Goal: Task Accomplishment & Management: Manage account settings

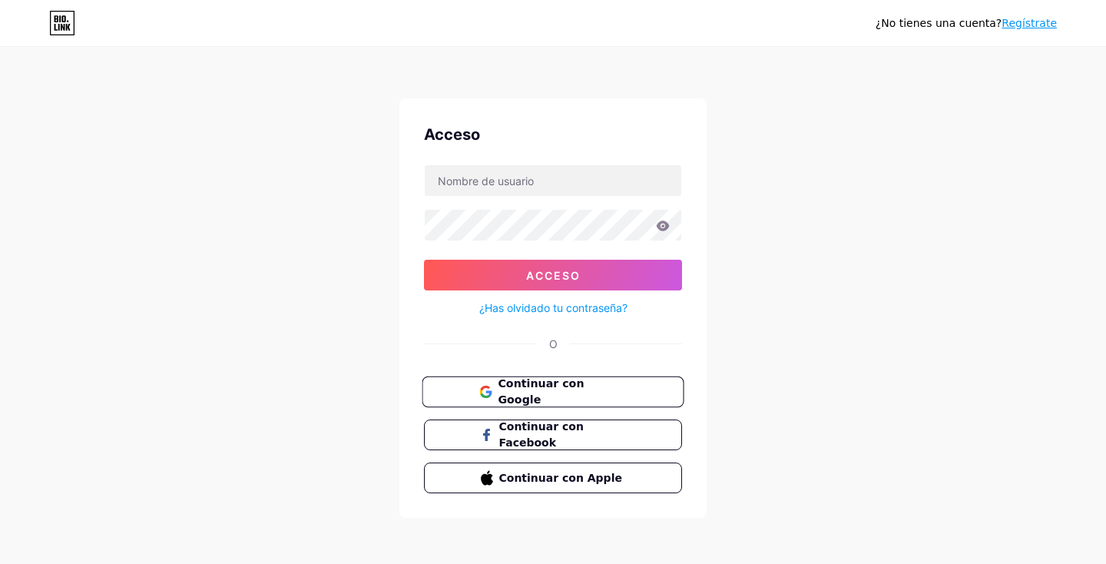
click at [578, 392] on font "Continuar con Google" at bounding box center [541, 391] width 86 height 29
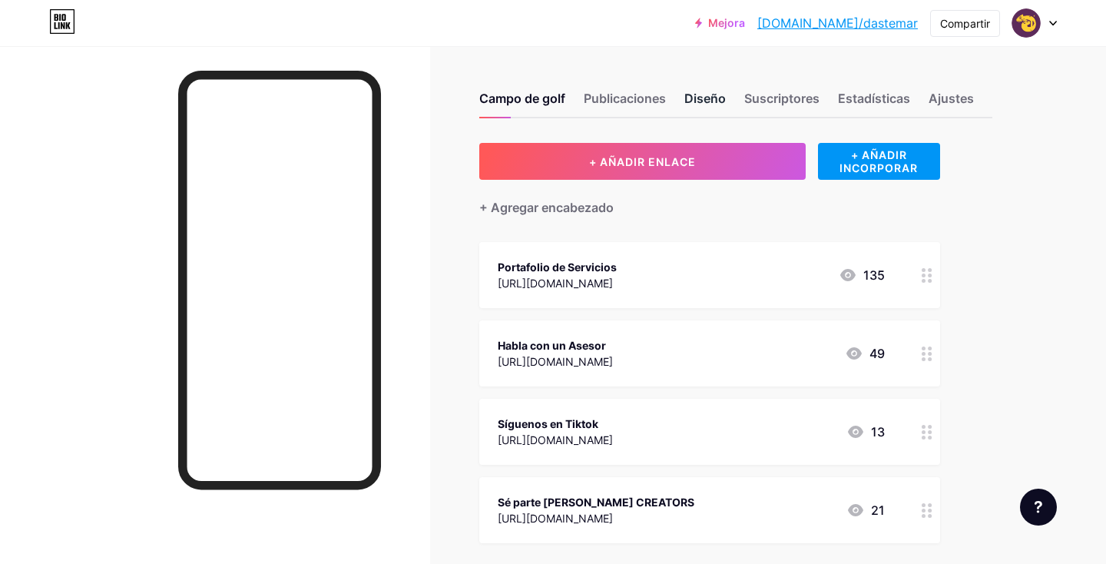
click at [698, 98] on font "Diseño" at bounding box center [704, 98] width 41 height 15
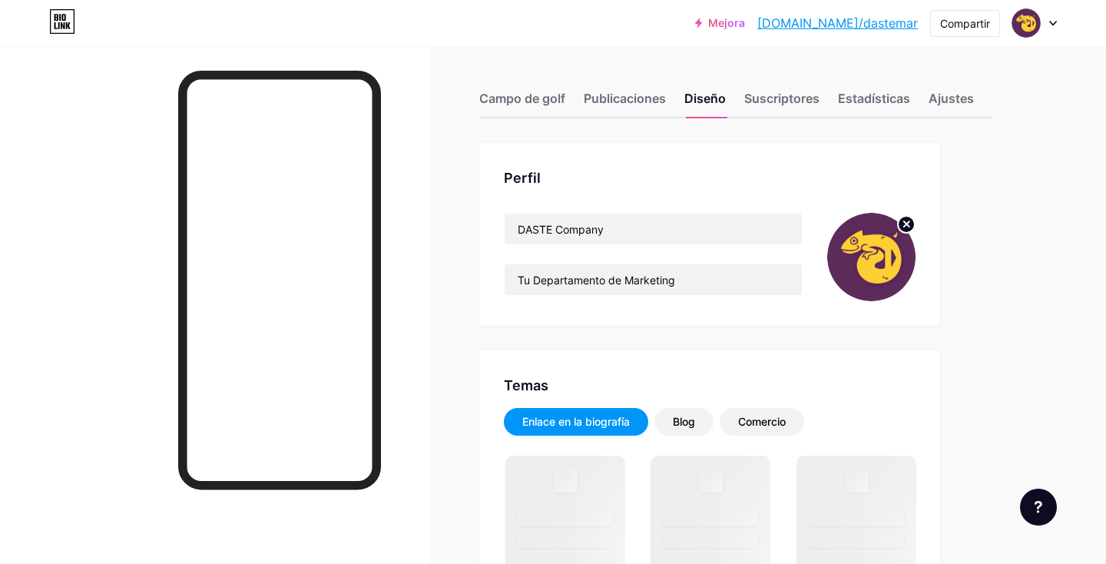
click at [909, 225] on circle at bounding box center [906, 224] width 17 height 17
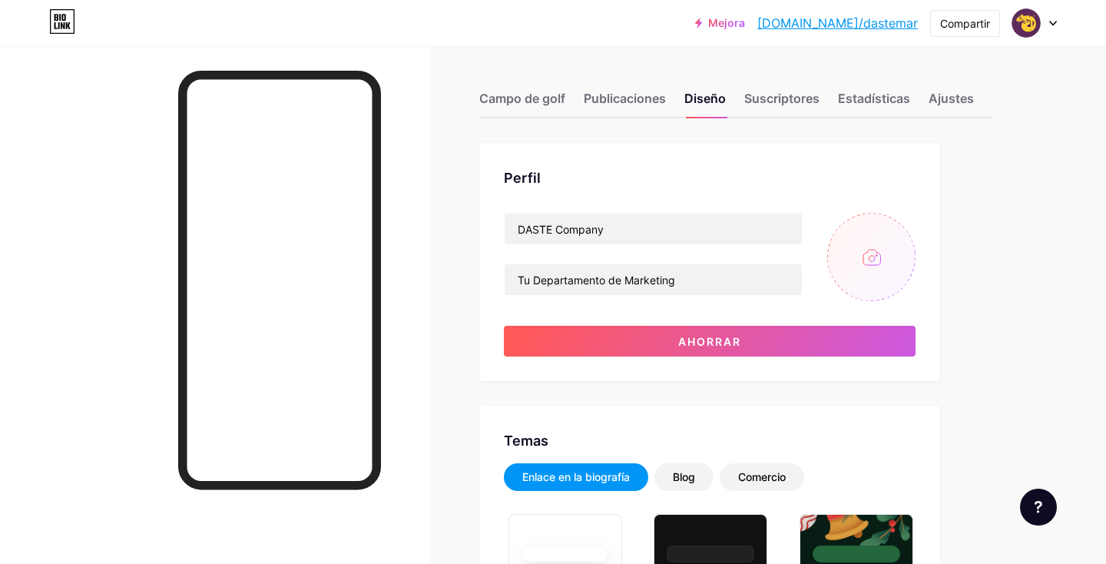
type input "#fdcf36"
type input "#ffffff"
click at [872, 256] on input "file" at bounding box center [871, 257] width 88 height 88
type input "C:\fakepath\Mixto.png"
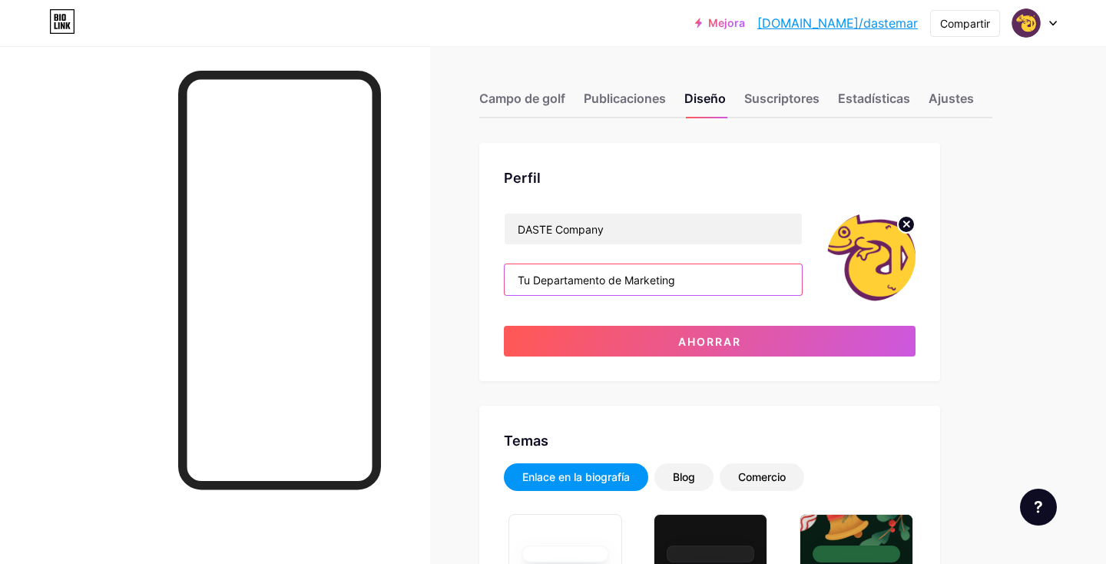
click at [689, 282] on input "Tu Departamento de Marketing" at bounding box center [652, 279] width 297 height 31
drag, startPoint x: 689, startPoint y: 282, endPoint x: 524, endPoint y: 279, distance: 164.3
click at [524, 280] on input "Tu Departamento de Marketing" at bounding box center [652, 279] width 297 height 31
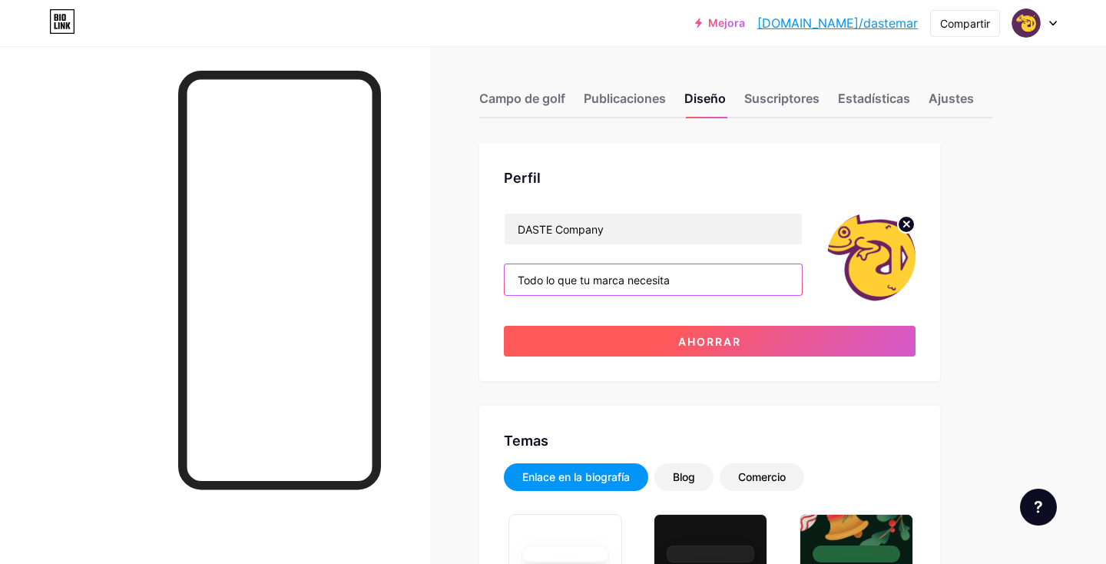
type input "Todo lo que tu marca necesita"
click at [614, 345] on button "Ahorrar" at bounding box center [710, 341] width 412 height 31
type input "#ffffff"
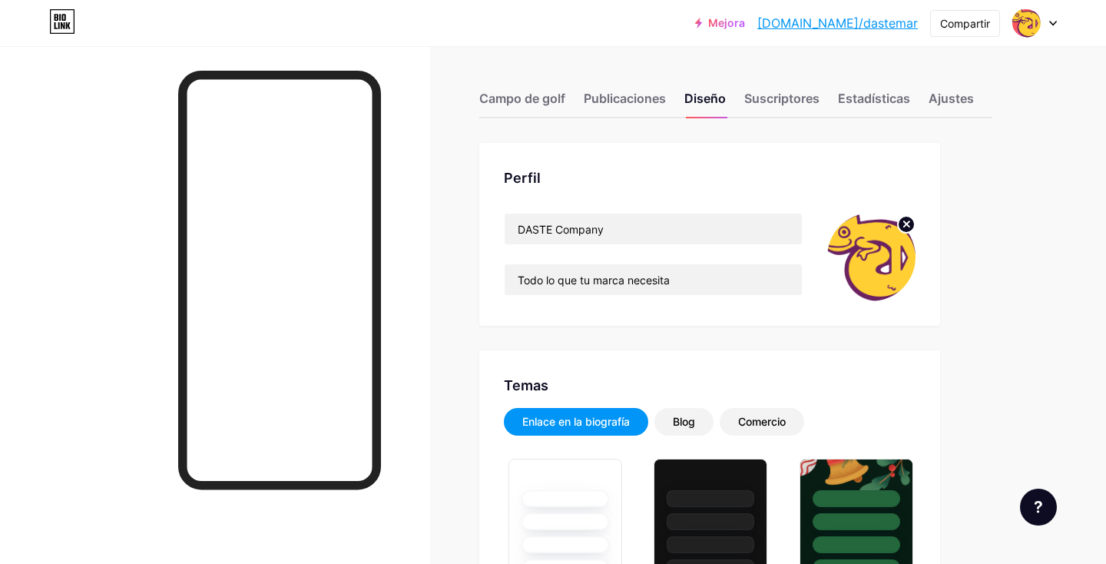
click at [911, 226] on circle at bounding box center [906, 224] width 17 height 17
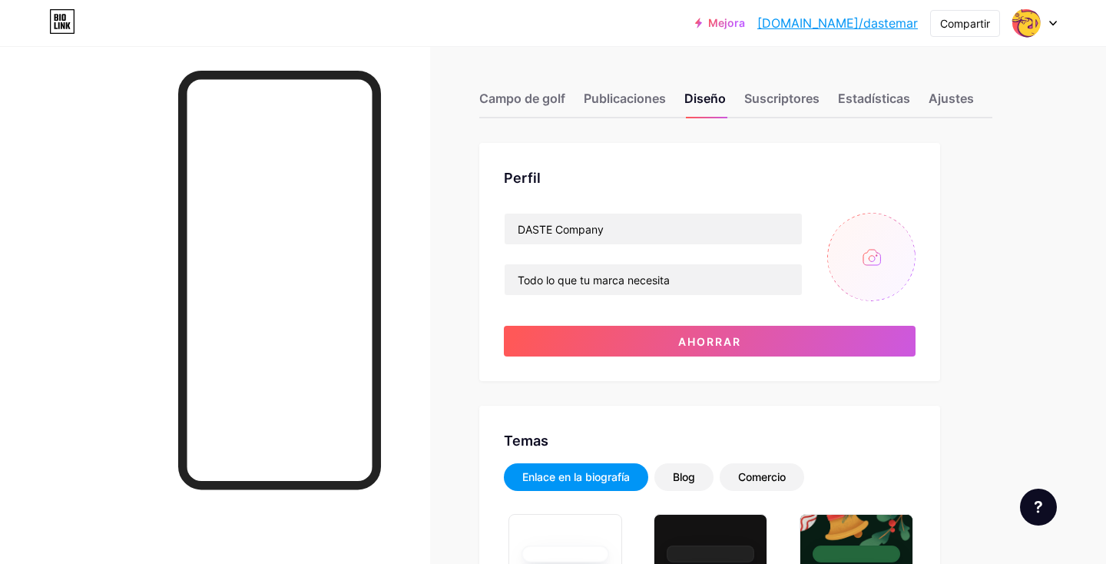
click at [879, 252] on input "file" at bounding box center [871, 257] width 88 height 88
click at [897, 255] on input "file" at bounding box center [871, 257] width 88 height 88
type input "C:\fakepath\PQR's Landimotos.png"
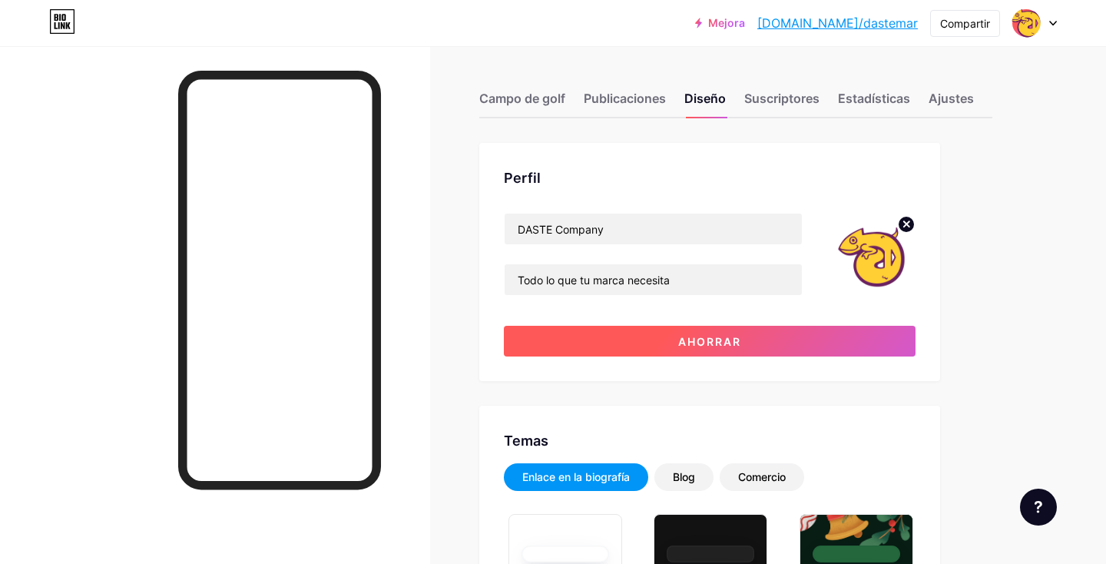
click at [692, 338] on font "Ahorrar" at bounding box center [709, 341] width 63 height 13
type input "#ffffff"
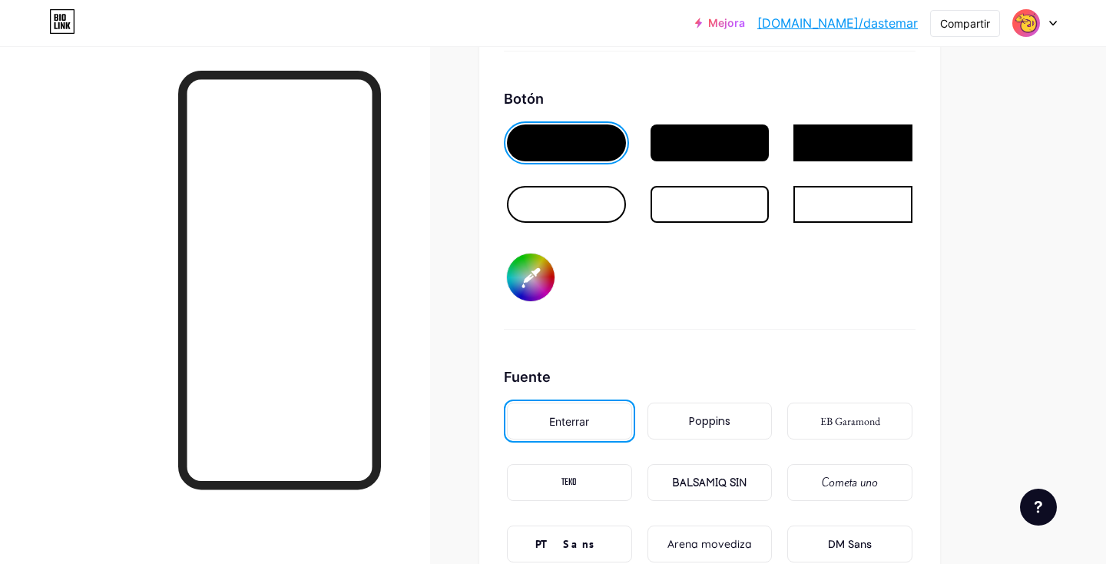
scroll to position [2296, 0]
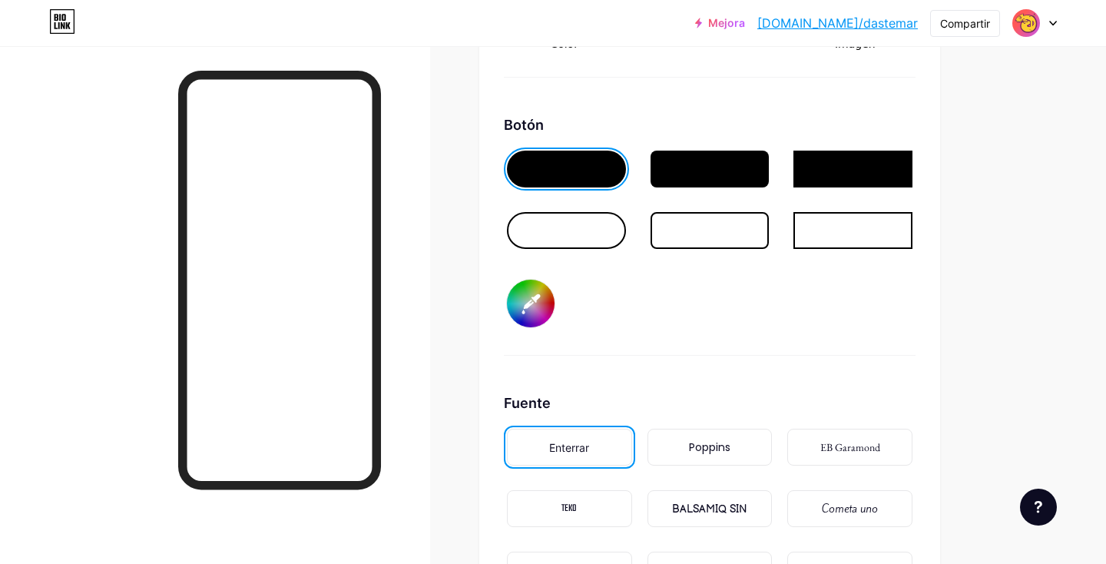
click at [534, 290] on input "#fdcf36" at bounding box center [531, 303] width 48 height 48
type input "#fdec35"
type input "#ffffff"
type input "#fdf635"
type input "#ffffff"
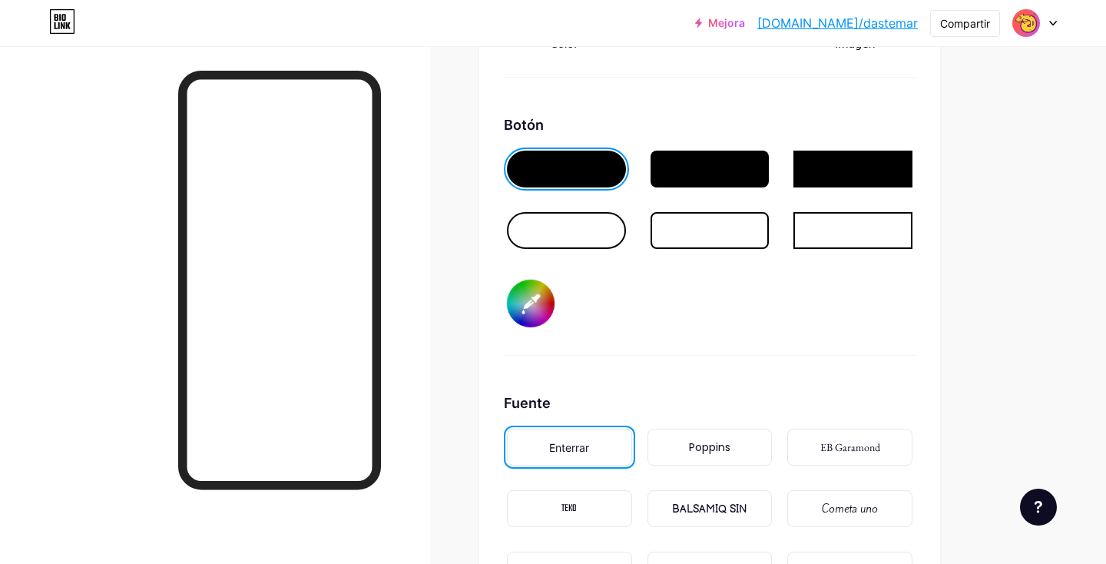
type input "#fafd35"
type input "#ffffff"
type input "#e6fd35"
type input "#ffffff"
type input "#dcfd35"
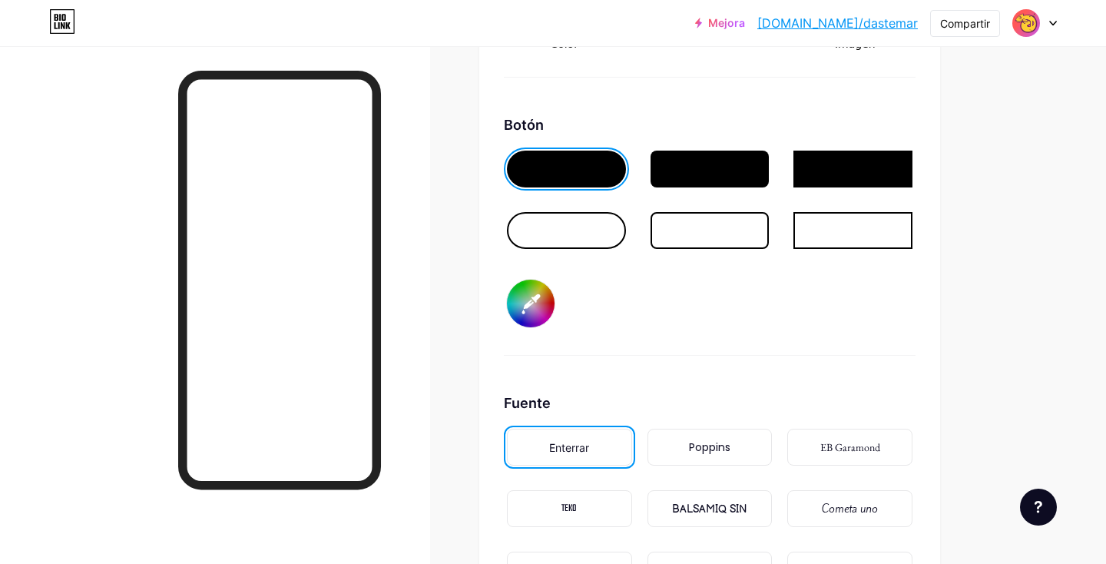
type input "#ffffff"
type input "#d2fd35"
type input "#ffffff"
type input "#c8fd35"
type input "#ffffff"
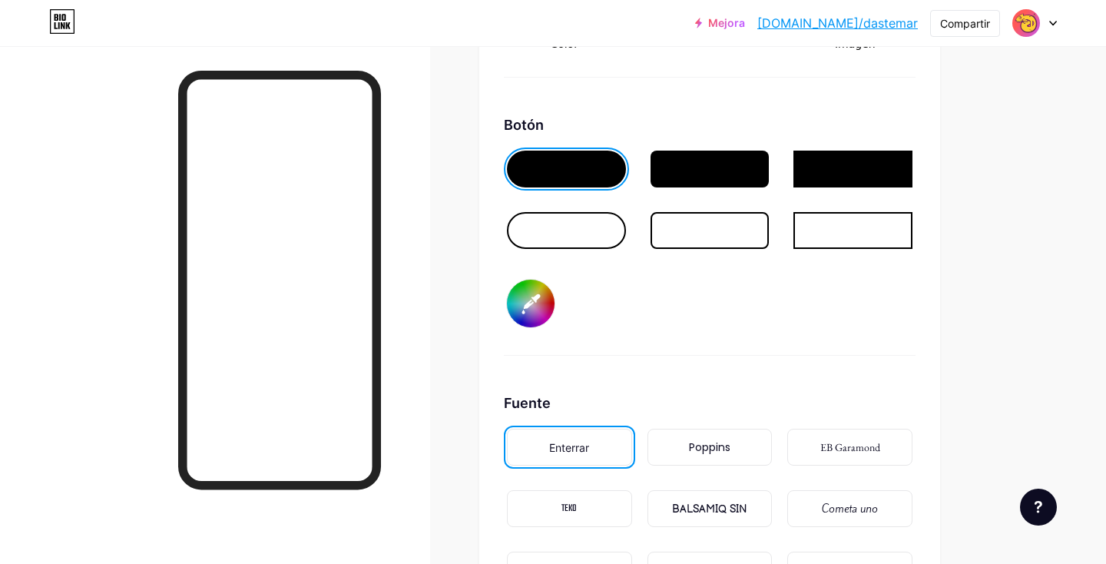
type input "#befd35"
type input "#ffffff"
type input "#b7fd35"
type input "#ffffff"
type input "#adfd35"
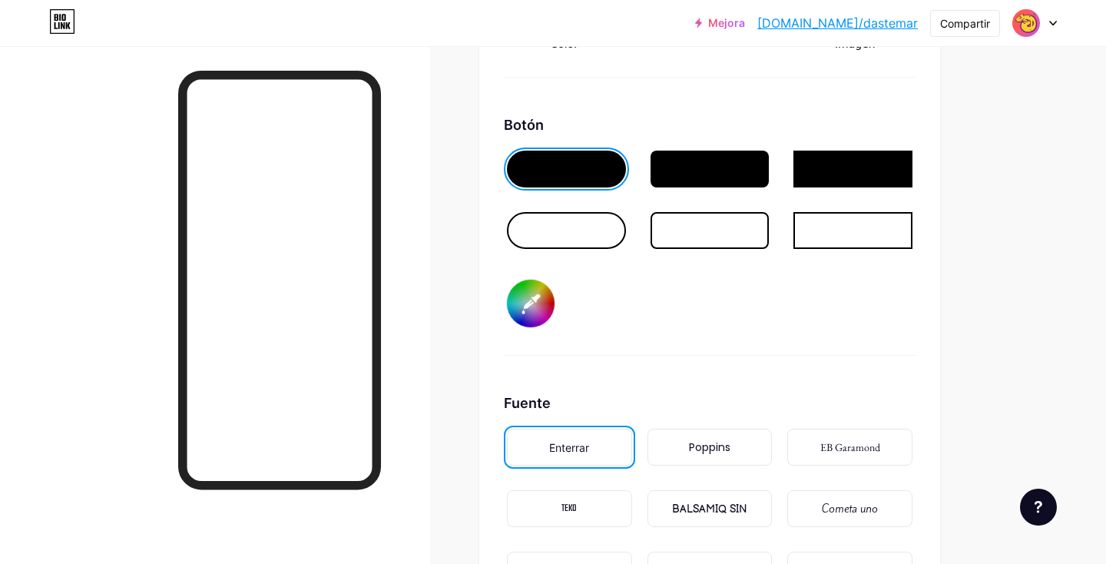
type input "#ffffff"
type input "#a3fd35"
type input "#ffffff"
type input "#8ffd35"
type input "#ffffff"
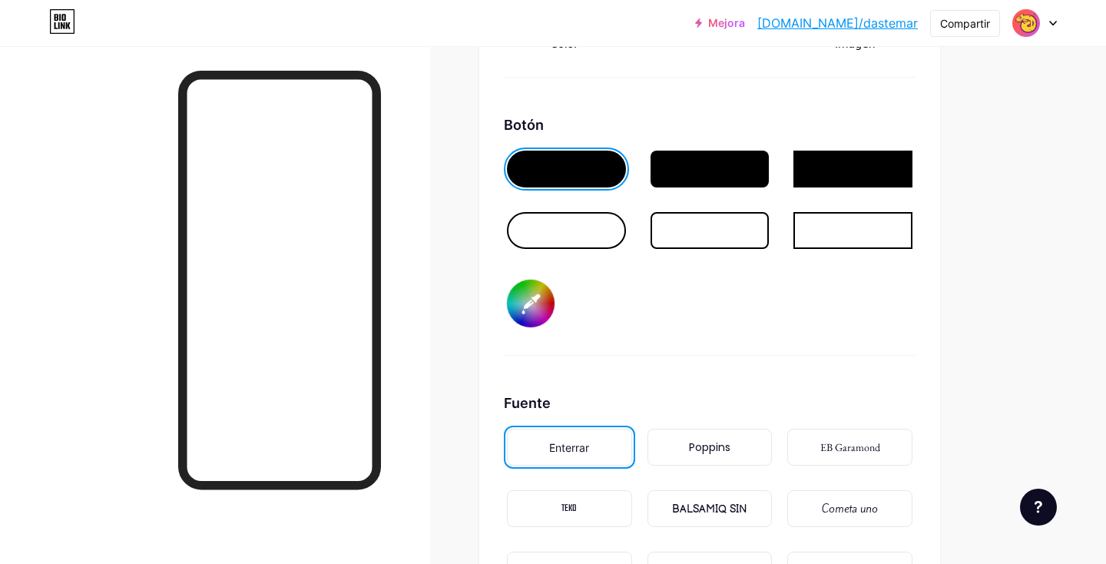
type input "#7bfd35"
type input "#ffffff"
type input "#56fd35"
type input "#ffffff"
type input "#38fd35"
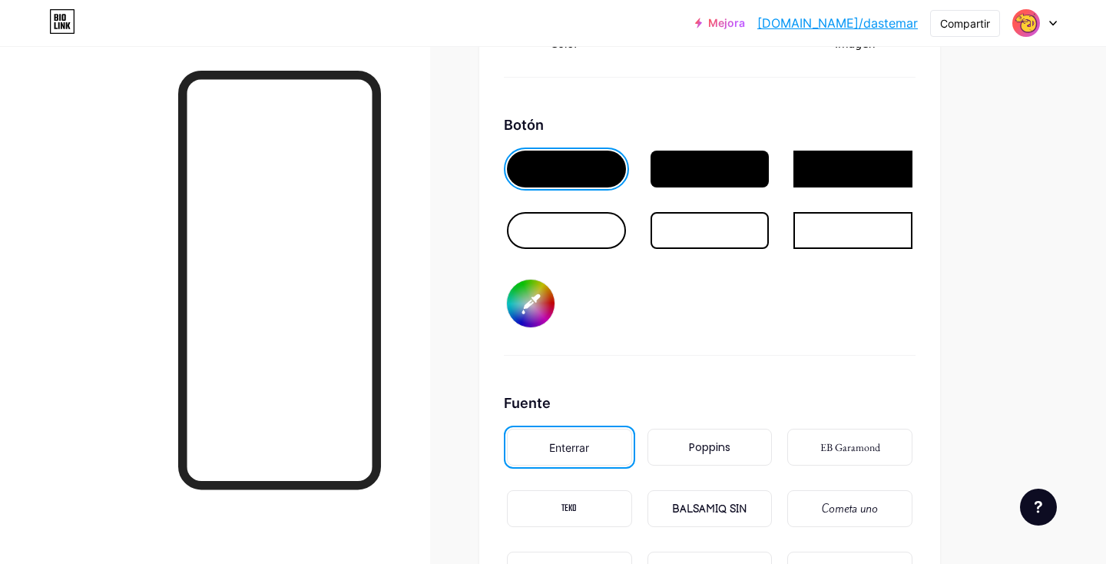
type input "#ffffff"
type input "#35fd42"
type input "#ffffff"
type input "#35fd56"
type input "#ffffff"
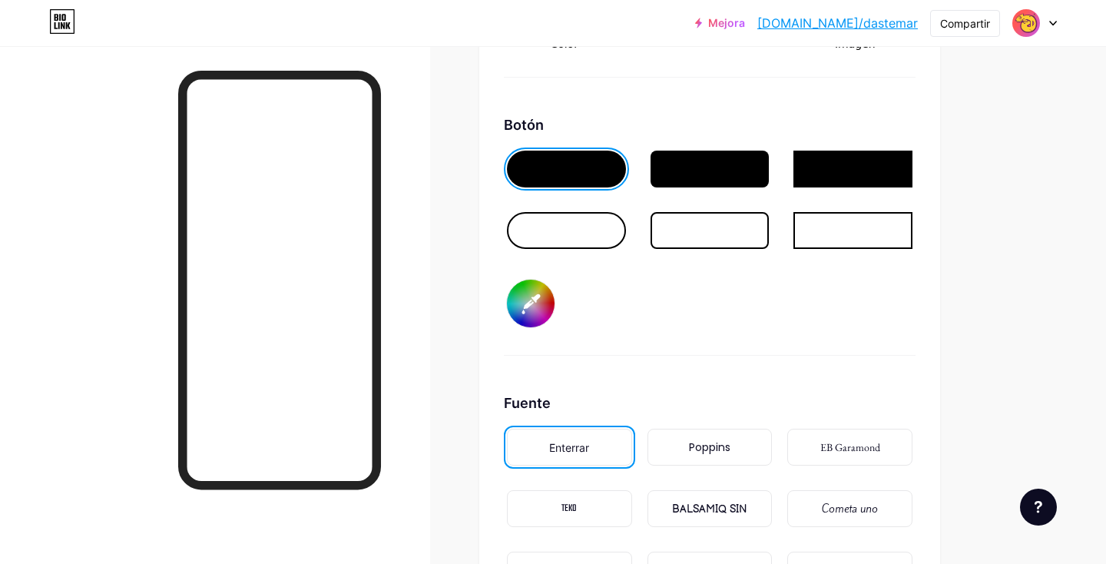
type input "#35fd67"
type input "#ffffff"
type input "#35fd7b"
type input "#ffffff"
type input "#35fd82"
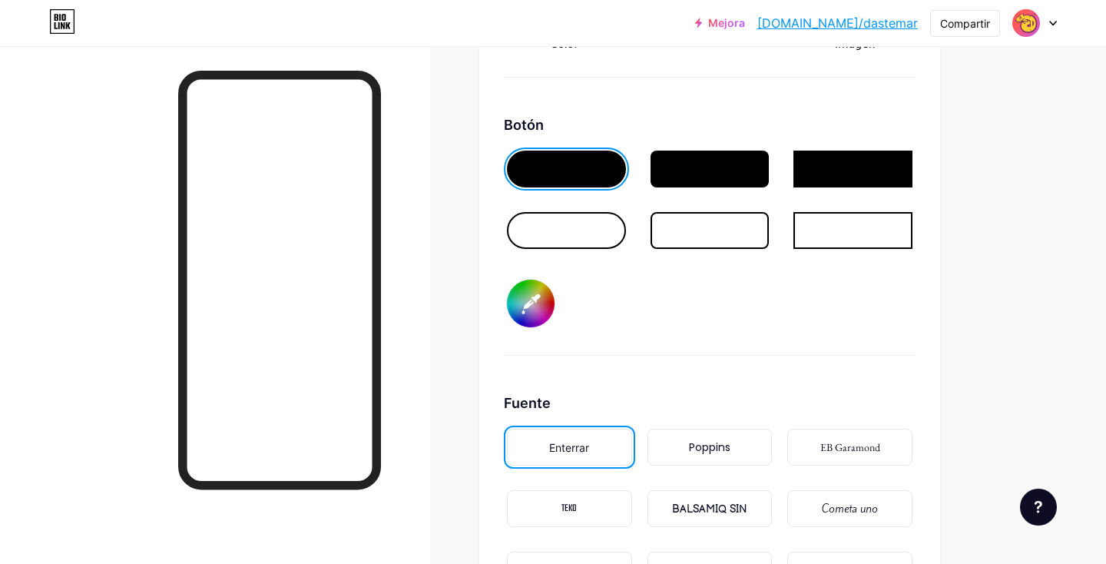
type input "#ffffff"
type input "#35fd96"
type input "#ffffff"
type input "#35fda0"
type input "#ffffff"
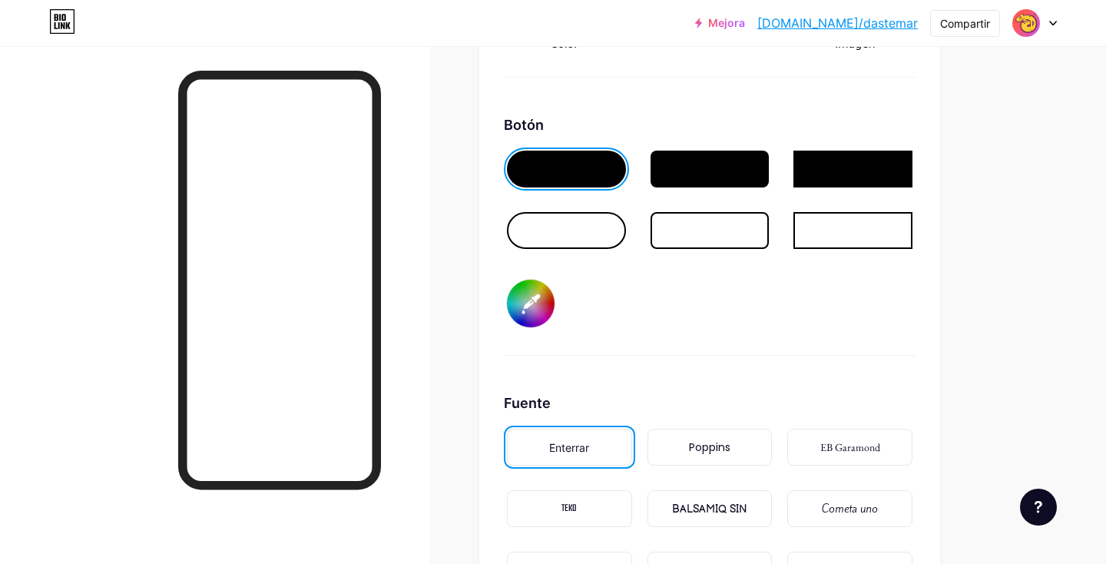
type input "#35fdb0"
type input "#ffffff"
type input "#35fdc1"
type input "#ffffff"
type input "#35fdd5"
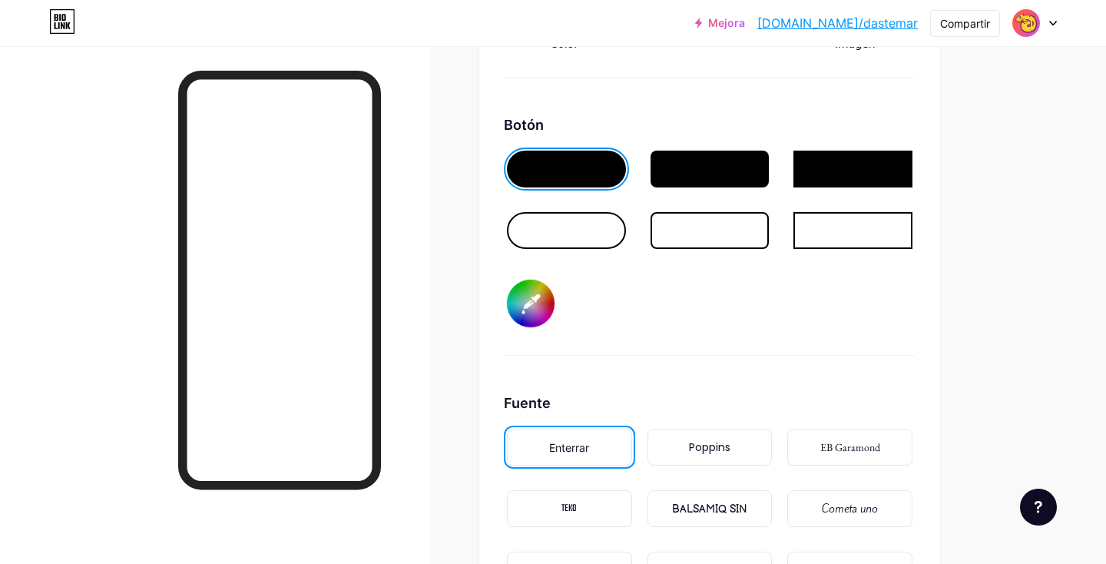
type input "#ffffff"
type input "#35fddc"
type input "#ffffff"
type input "#35fdf0"
type input "#ffffff"
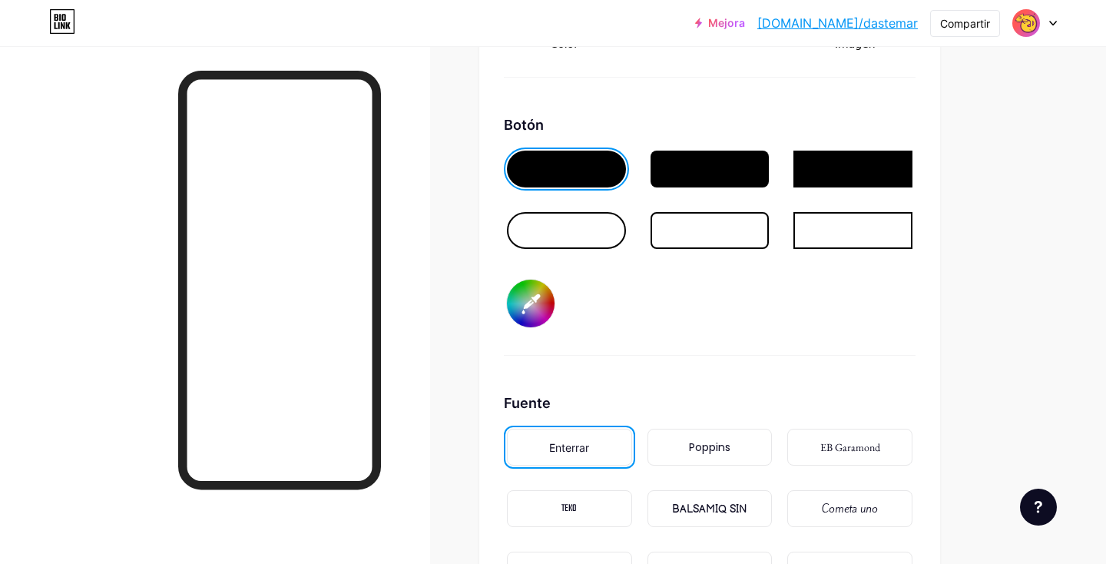
type input "#35fdfa"
type input "#ffffff"
type input "#35f0fd"
type input "#ffffff"
type input "#35e6fd"
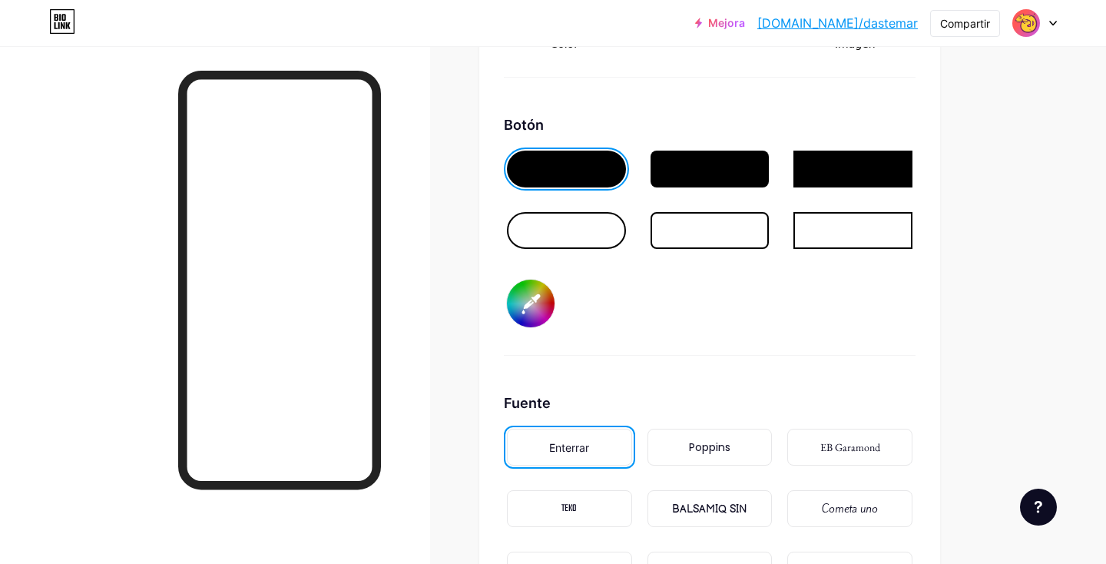
type input "#ffffff"
type input "#35d5fd"
type input "#ffffff"
type input "#35cbfd"
type input "#ffffff"
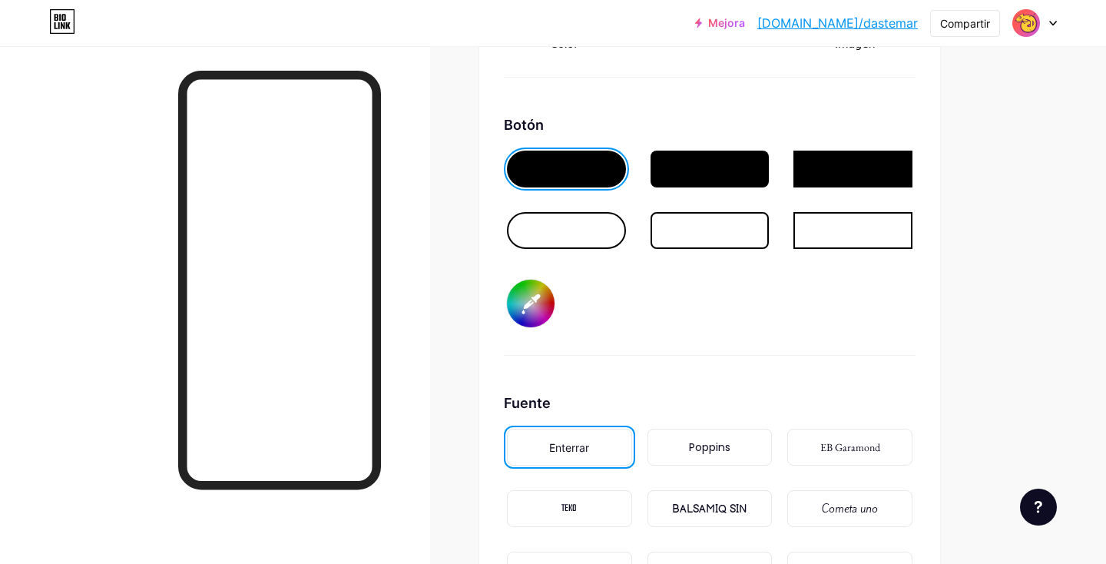
type input "#35c1fd"
type input "#ffffff"
type input "#35bafd"
type input "#ffffff"
type input "#35b0fd"
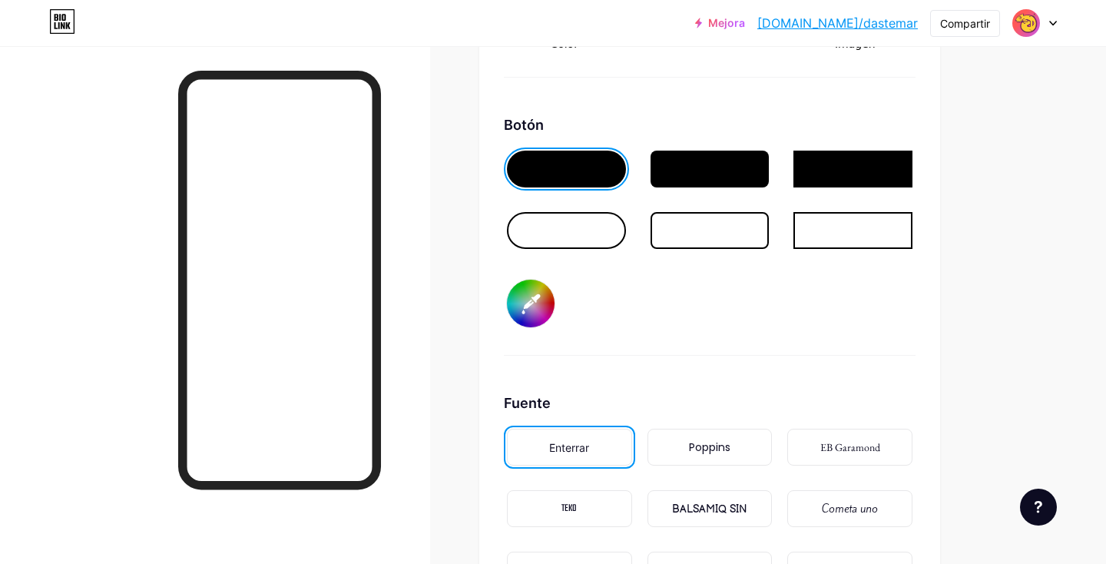
type input "#ffffff"
type input "#35a6fd"
type input "#ffffff"
type input "#359cfd"
type input "#ffffff"
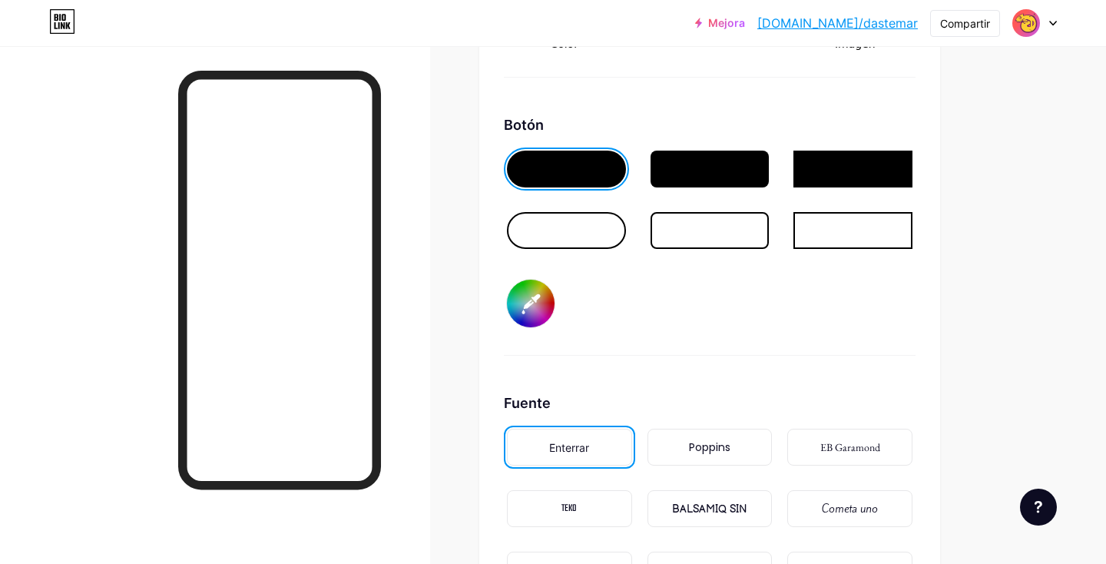
type input "#358cfd"
type input "#ffffff"
type input "#3578fd"
type input "#ffffff"
type input "#3567fd"
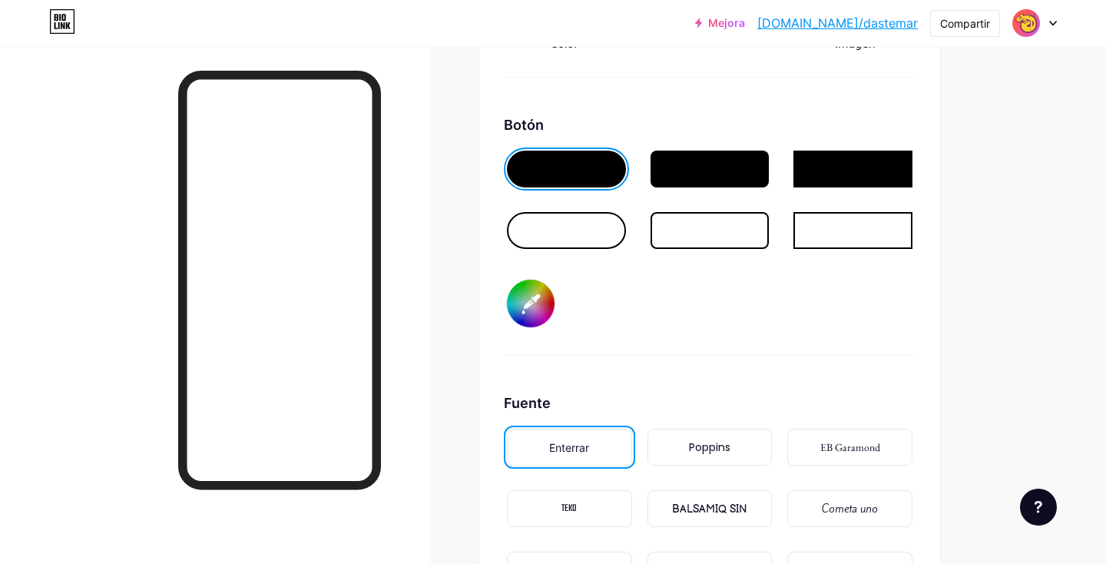
type input "#ffffff"
type input "#354cfd"
type input "#ffffff"
type input "#353cfd"
type input "#ffffff"
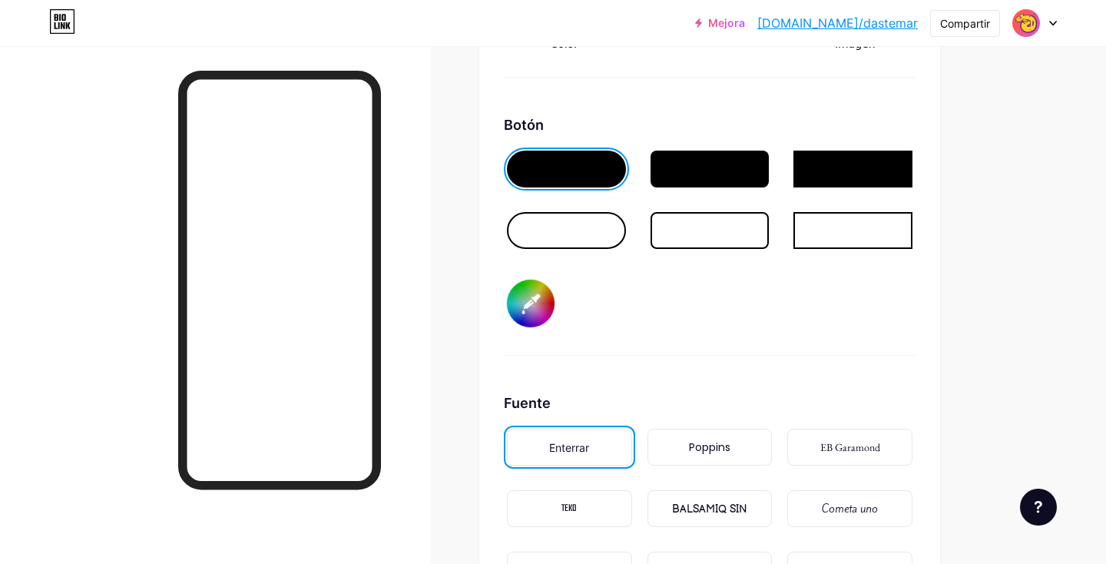
type input "#3835fd"
type input "#ffffff"
type input "#4235fd"
type input "#ffffff"
type input "#5635fd"
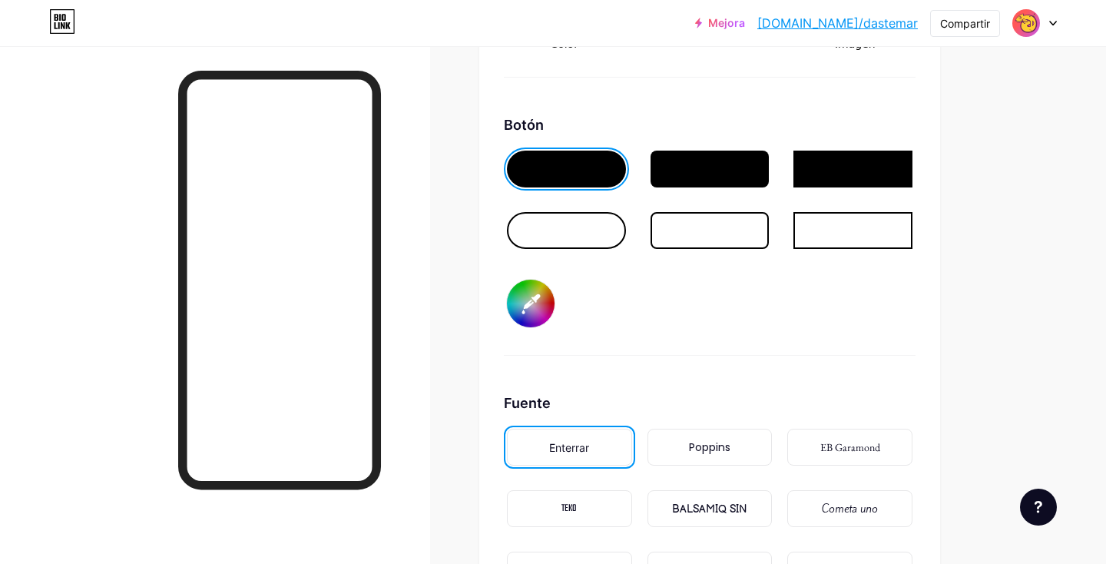
type input "#ffffff"
type input "#6035fd"
type input "#ffffff"
type input "#6a35fd"
type input "#ffffff"
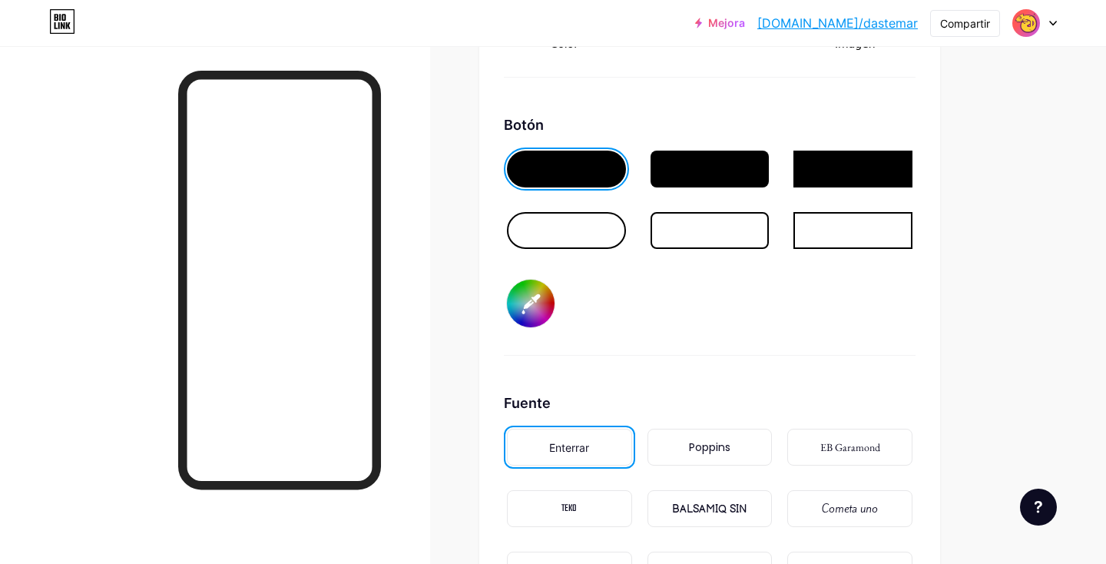
type input "#7135fd"
type input "#ffffff"
type input "#7b35fd"
type input "#ffffff"
type input "#8f35fd"
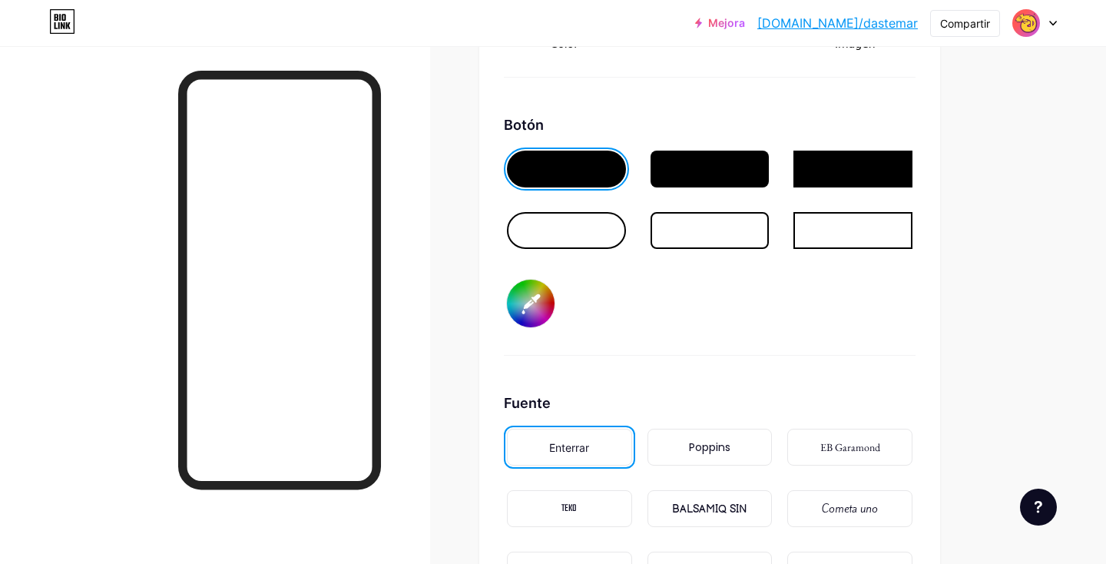
type input "#ffffff"
type input "#9935fd"
type input "#ffffff"
type input "#ad35fd"
type input "#ffffff"
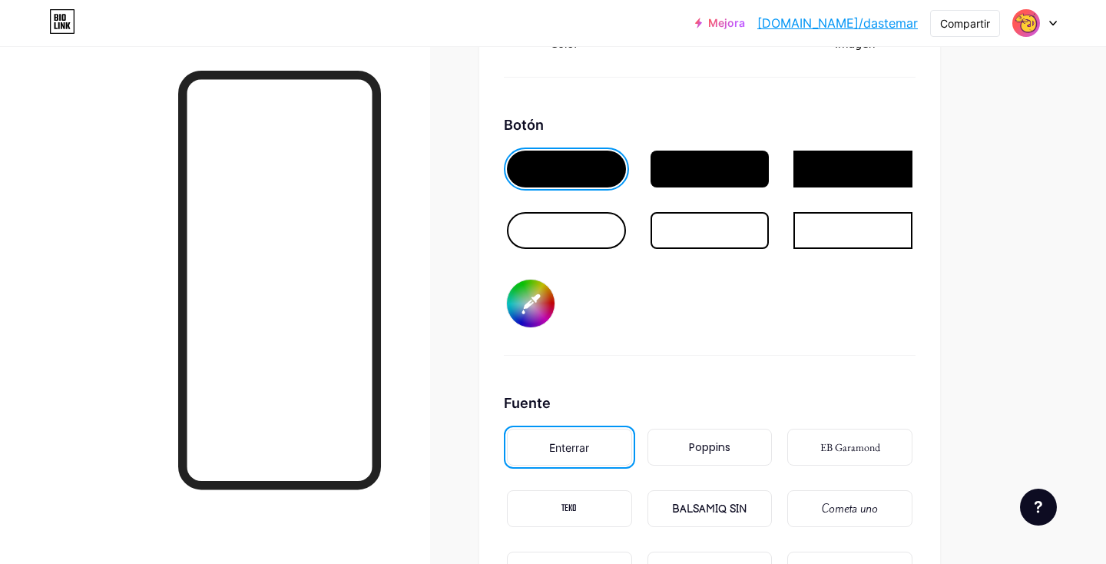
type input "#b735fd"
type input "#ffffff"
type input "#be35fd"
type input "#ffffff"
type input "#c835fd"
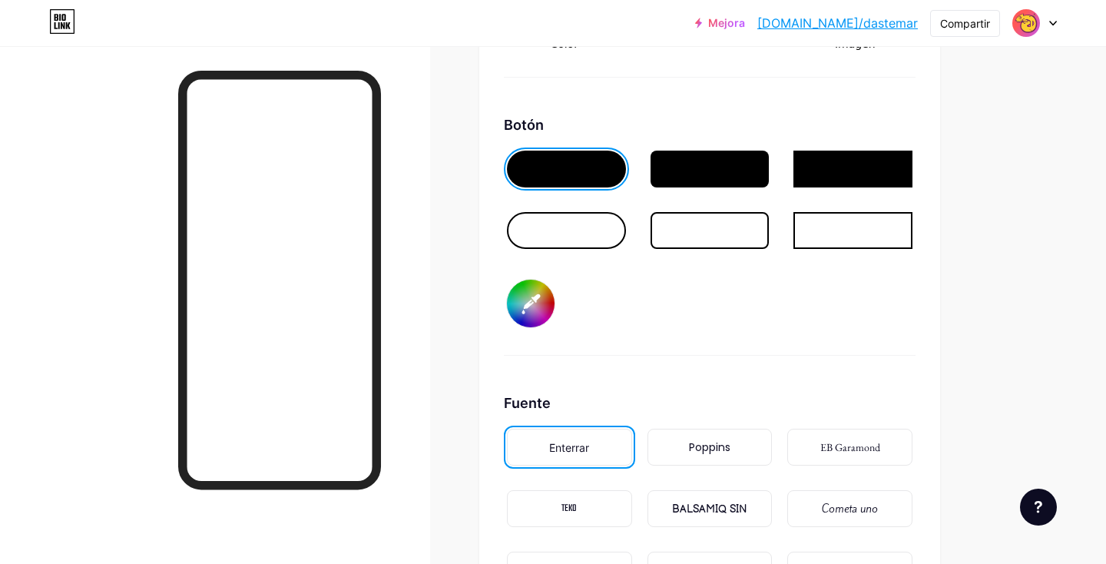
type input "#ffffff"
type input "#d235fd"
type input "#ffffff"
type input "#dc35fd"
type input "#ffffff"
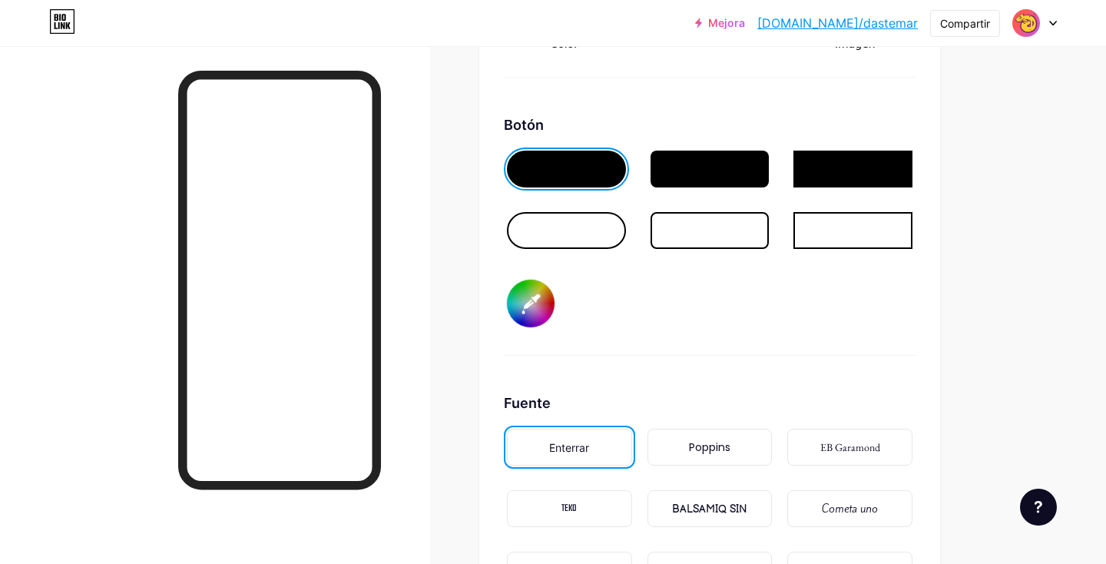
type input "#e635fd"
type input "#ffffff"
type input "#f035fd"
type input "#ffffff"
type input "#fa35fd"
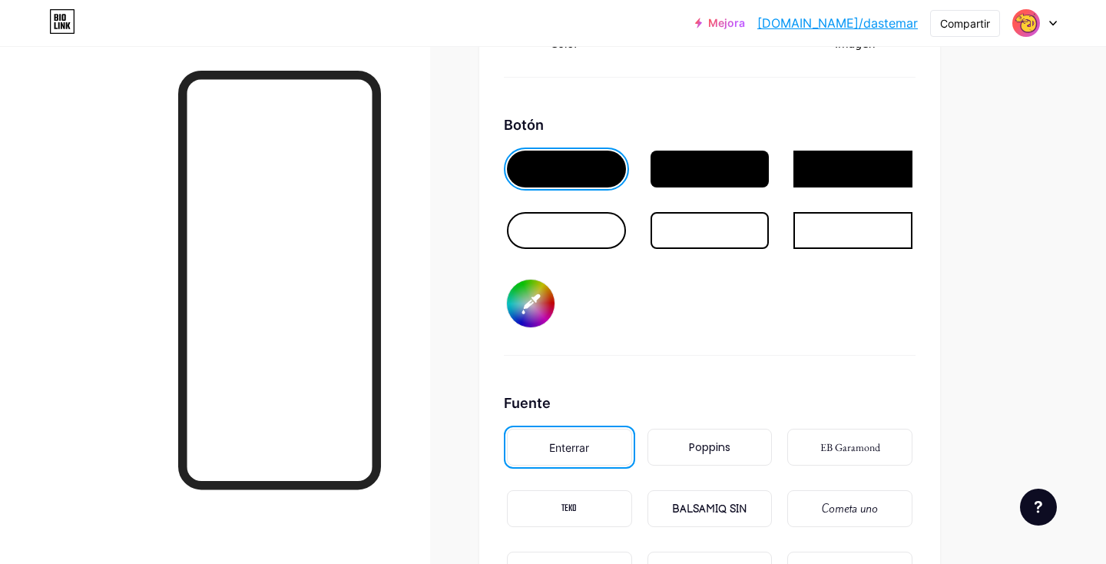
type input "#ffffff"
type input "#fd35f6"
type input "#ffffff"
type input "#fd35ec"
type input "#ffffff"
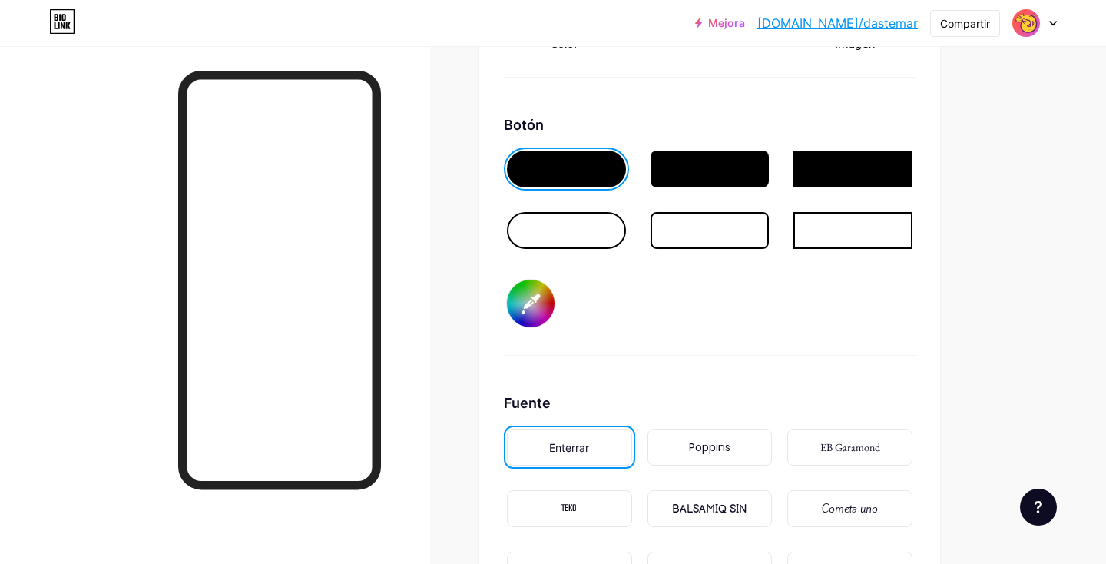
type input "#fd35ec"
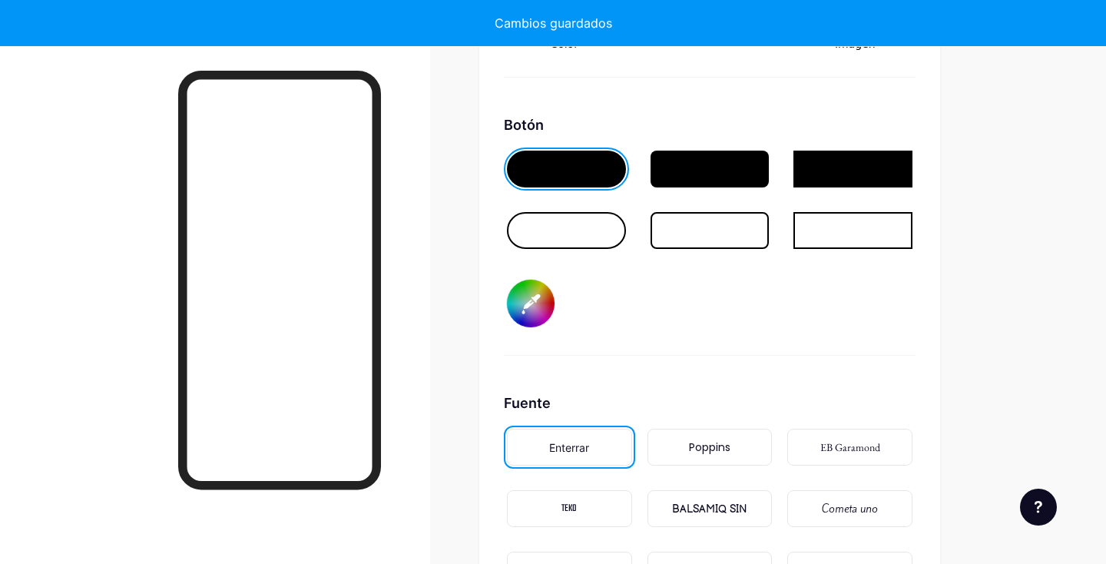
click at [762, 391] on div "Fondo Color Video Imagen Botón #fd35ec Fuente Enterrar Poppins EB Garamond TEKO…" at bounding box center [710, 243] width 412 height 831
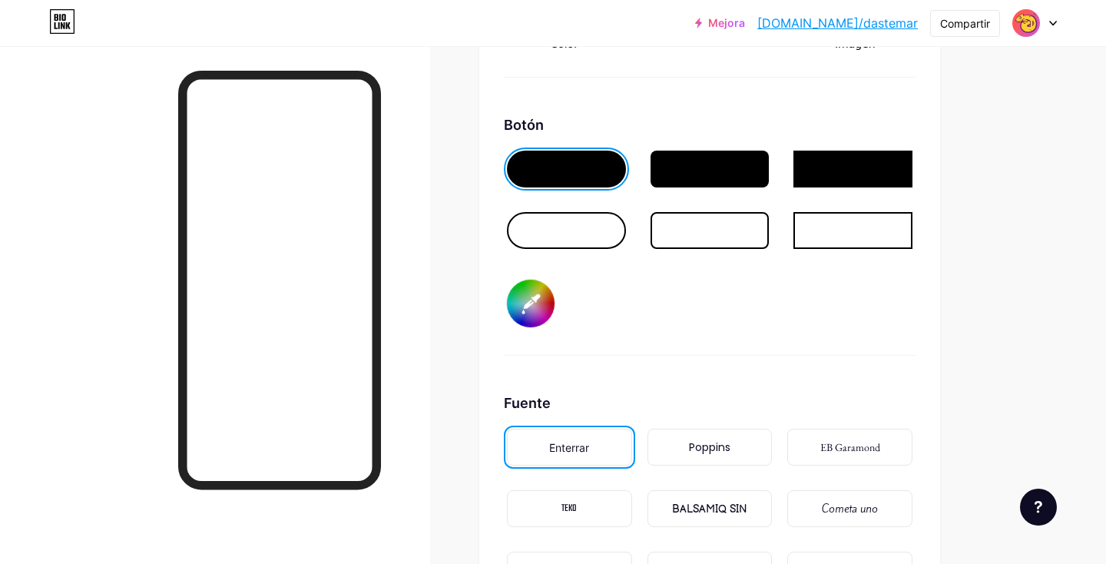
type input "#ffffff"
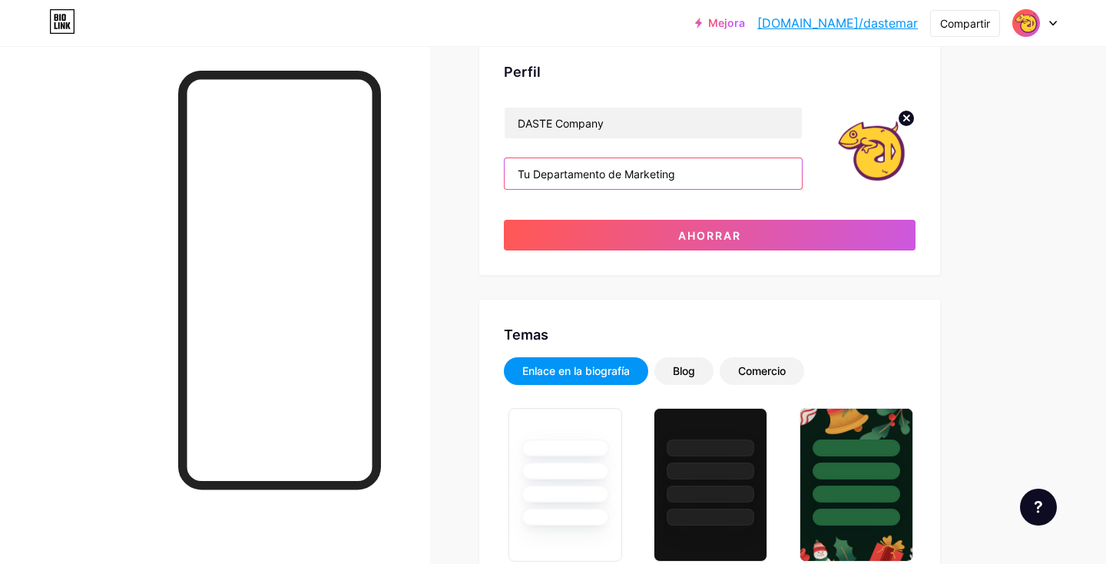
scroll to position [0, 0]
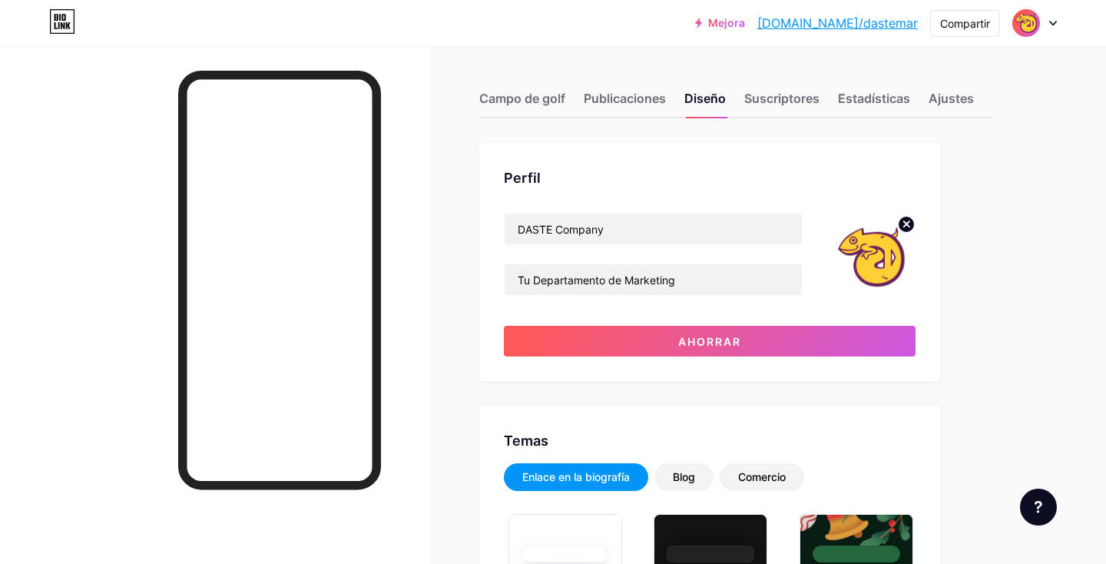
click at [785, 154] on div "Perfil DASTE Company Tu Departamento de Marketing Ahorrar" at bounding box center [709, 262] width 461 height 238
click at [684, 285] on input "Tu Departamento de Marketing" at bounding box center [652, 279] width 297 height 31
drag, startPoint x: 712, startPoint y: 278, endPoint x: 525, endPoint y: 276, distance: 186.6
click at [526, 278] on input "Tu Departamento de Marketing" at bounding box center [652, 279] width 297 height 31
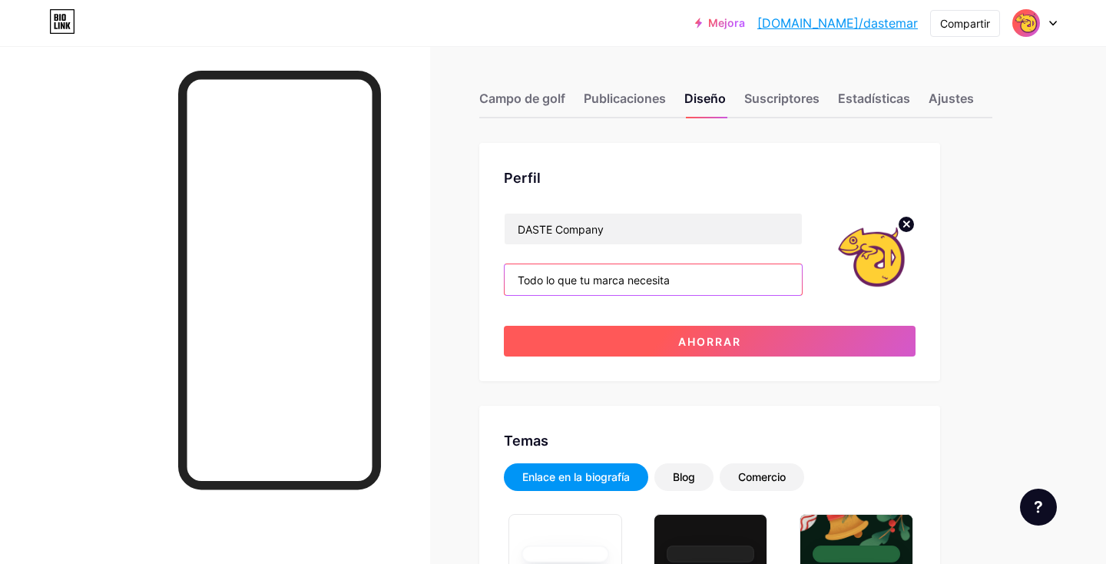
type input "Todo lo que tu marca necesita"
click at [709, 338] on font "Ahorrar" at bounding box center [709, 341] width 63 height 13
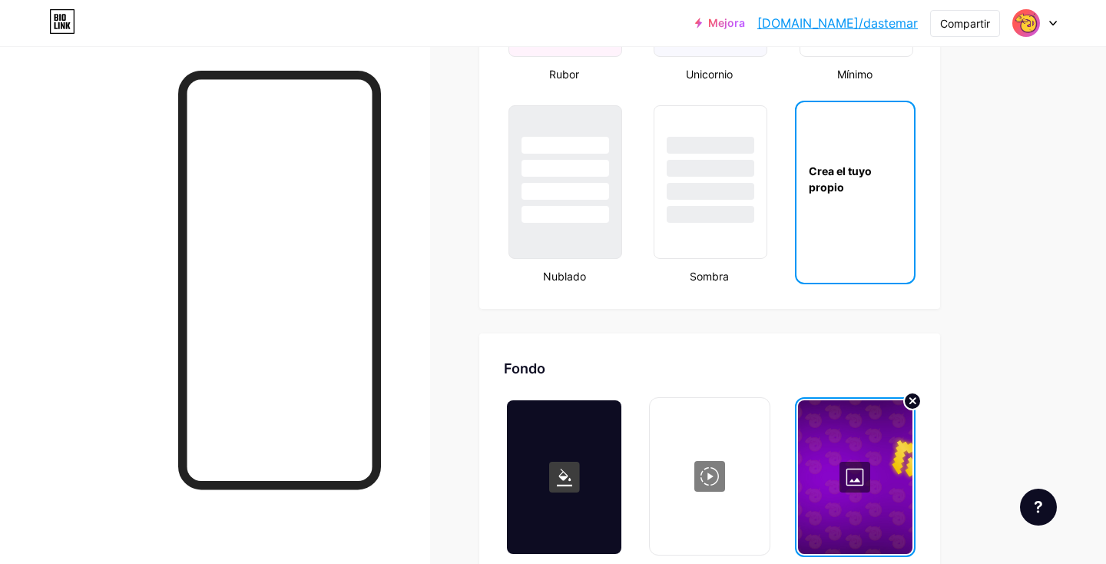
scroll to position [1837, 0]
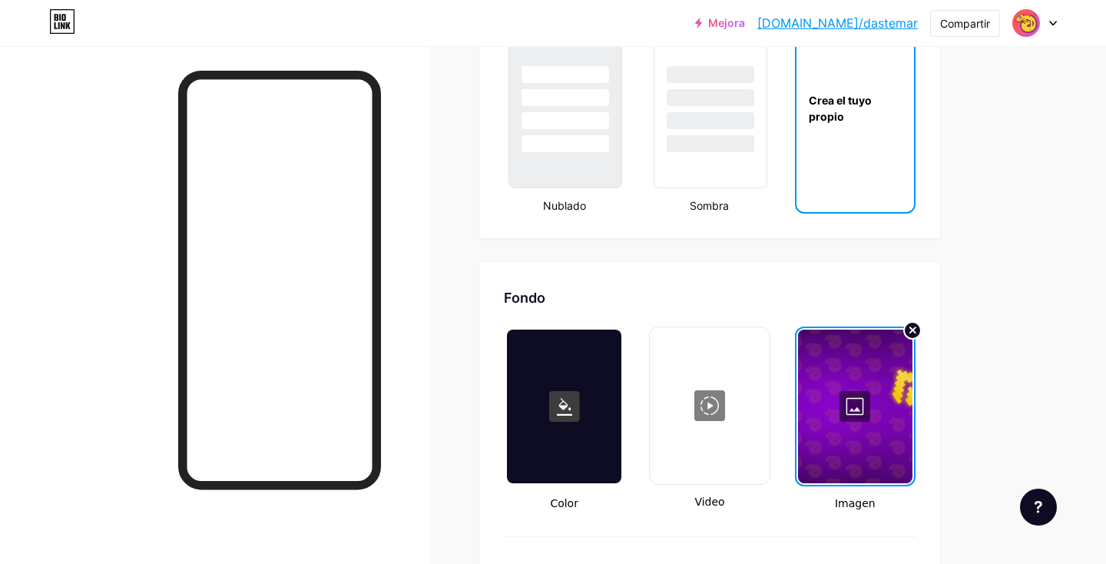
click at [868, 394] on div at bounding box center [855, 406] width 114 height 154
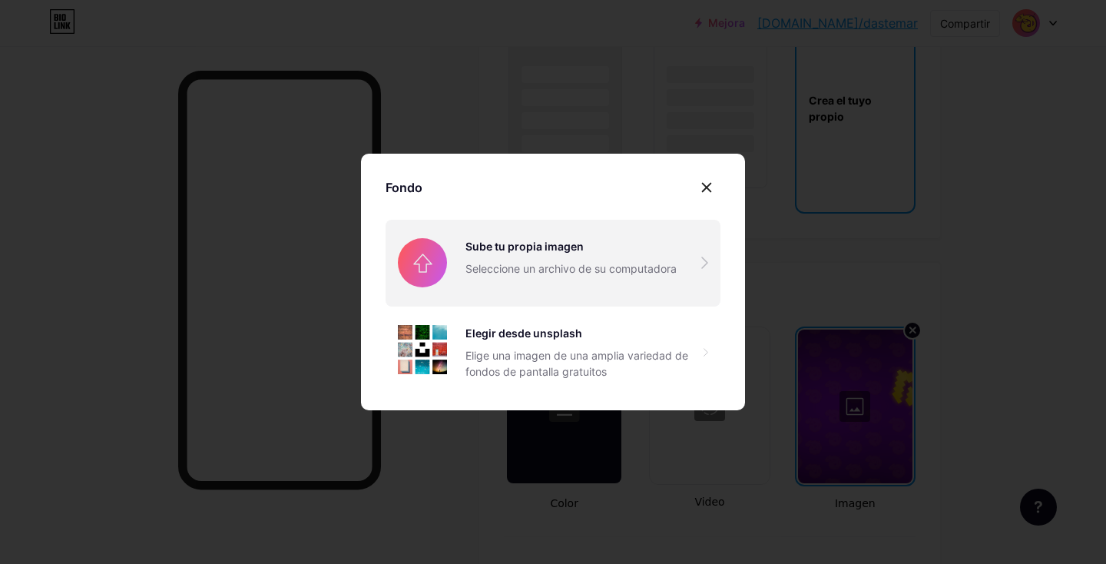
click at [596, 265] on input "file" at bounding box center [552, 263] width 335 height 86
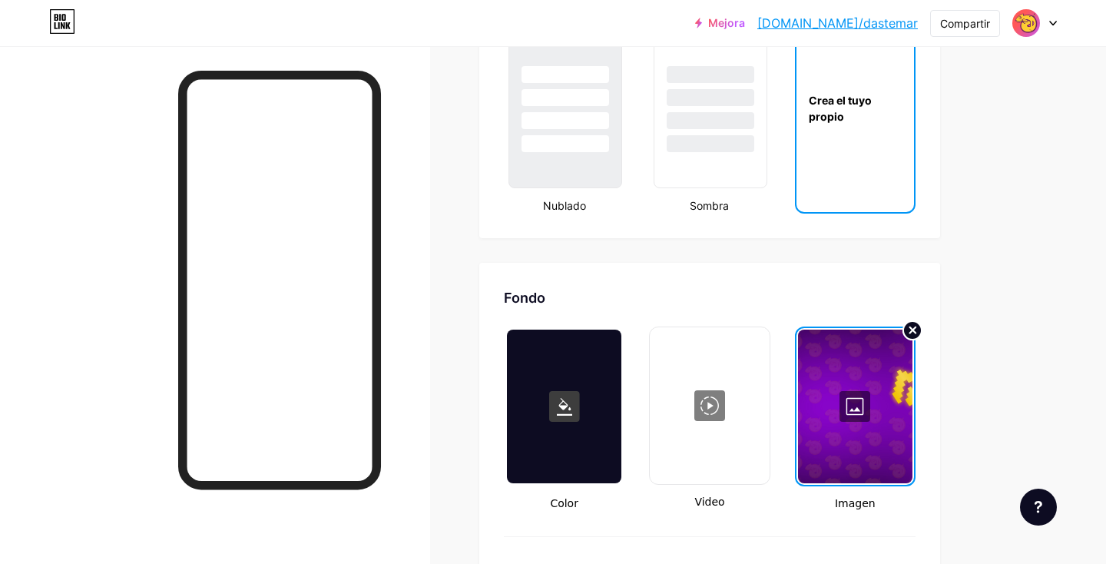
click at [918, 325] on circle at bounding box center [912, 330] width 18 height 18
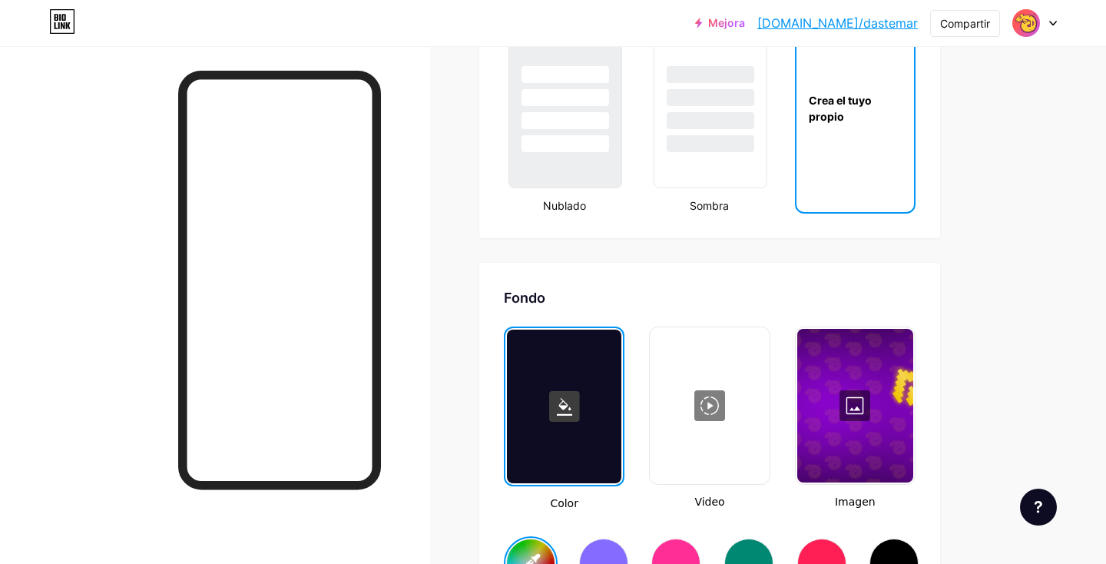
type input "#ffffff"
type input "#fecb3e"
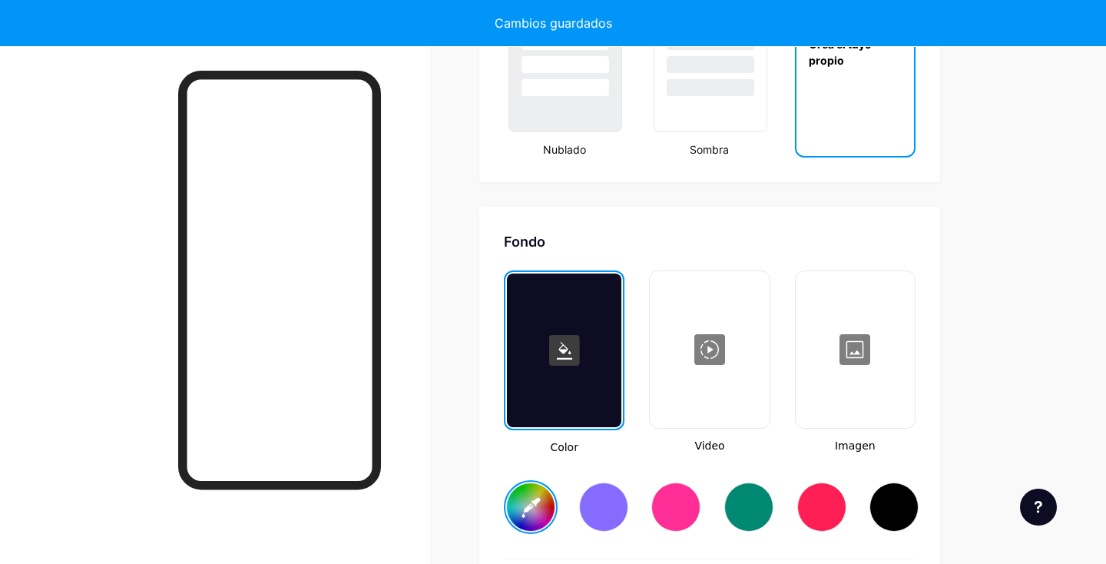
scroll to position [1920, 0]
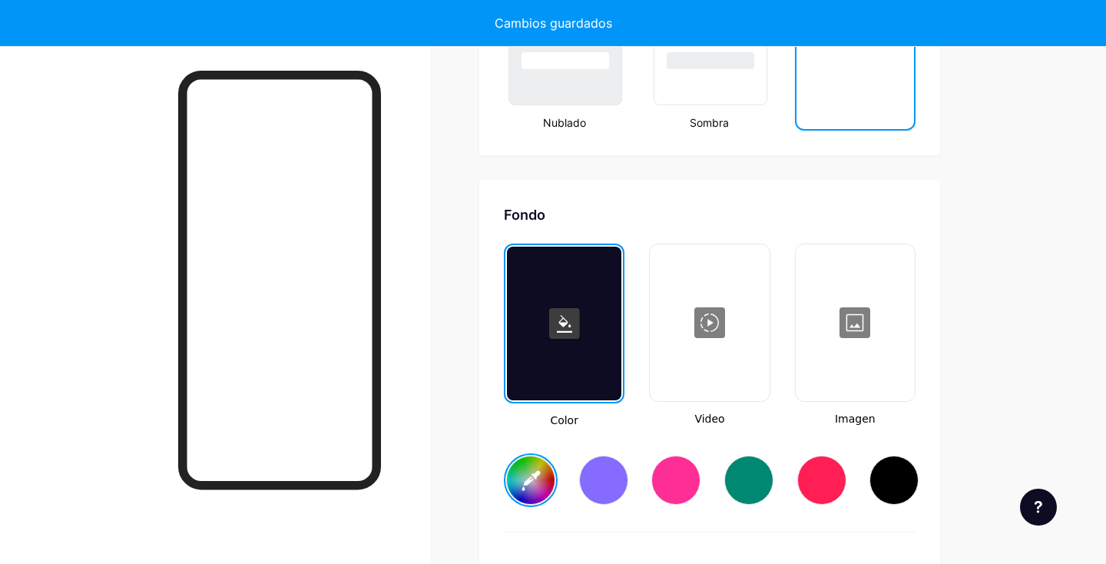
type input "#ffffff"
type input "#fecb3e"
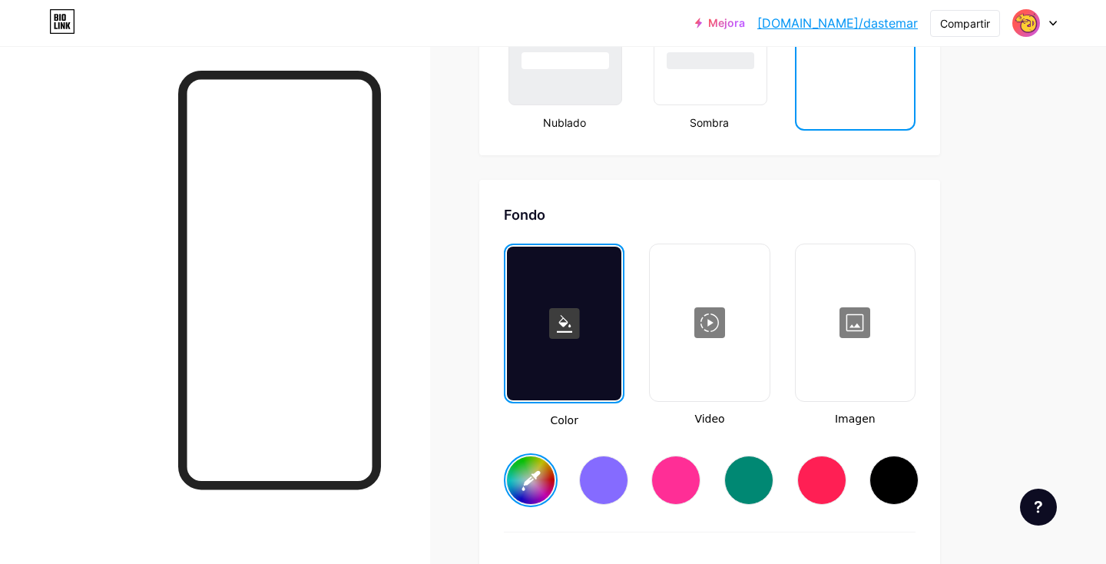
click at [858, 306] on div at bounding box center [855, 323] width 116 height 154
type input "#ffffff"
type input "#fecb3e"
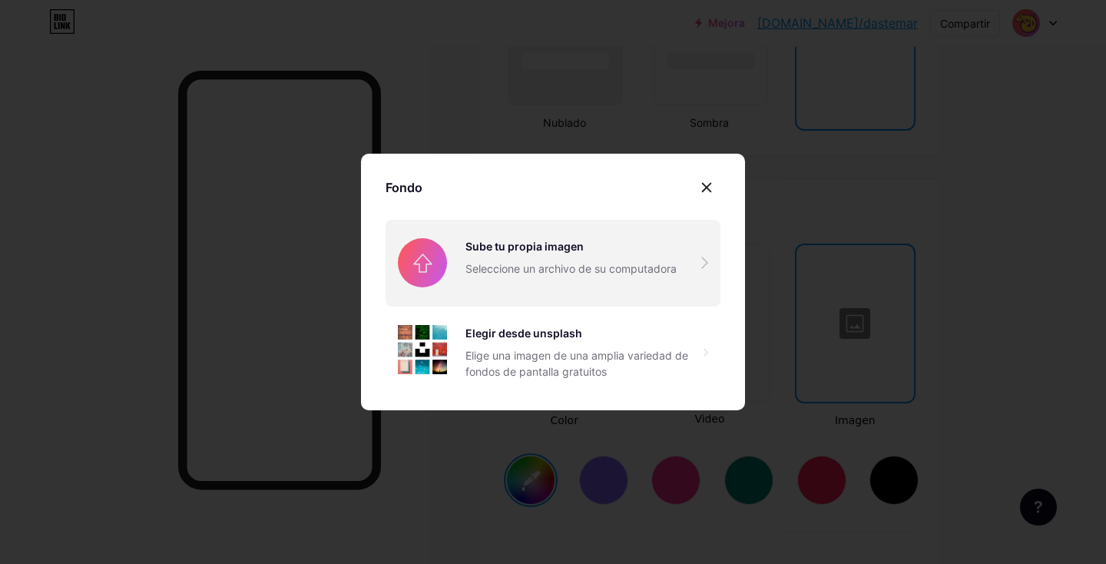
click at [507, 264] on input "file" at bounding box center [552, 263] width 335 height 86
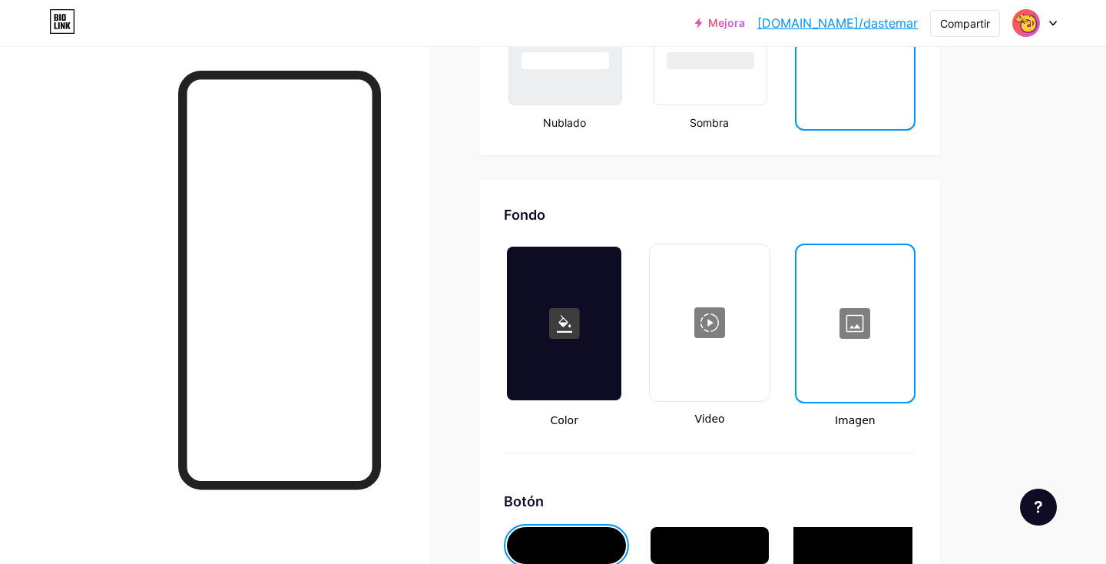
click at [860, 314] on div at bounding box center [855, 323] width 114 height 154
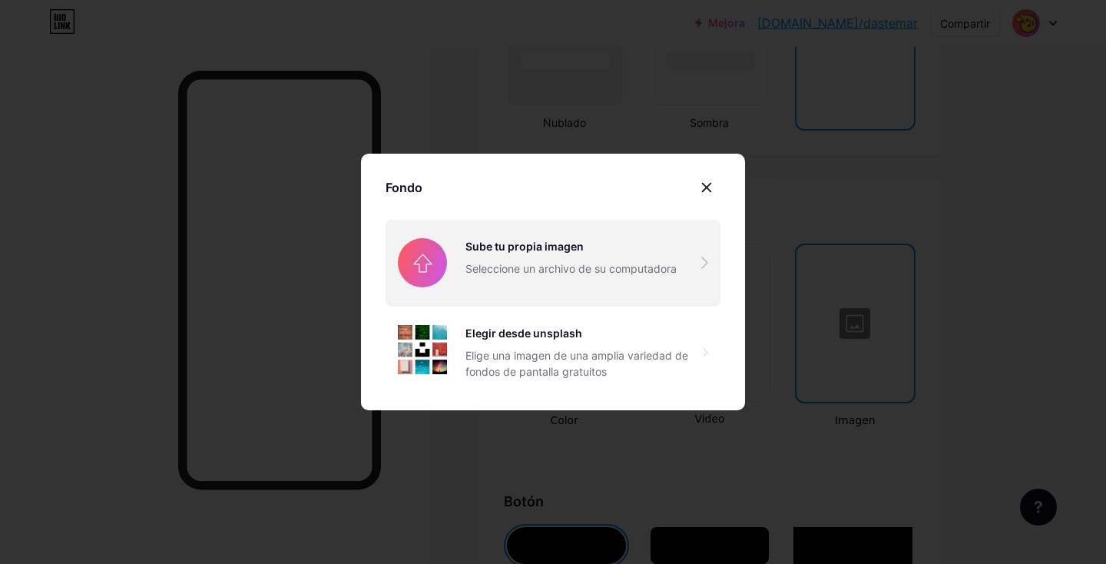
click at [639, 272] on input "file" at bounding box center [552, 263] width 335 height 86
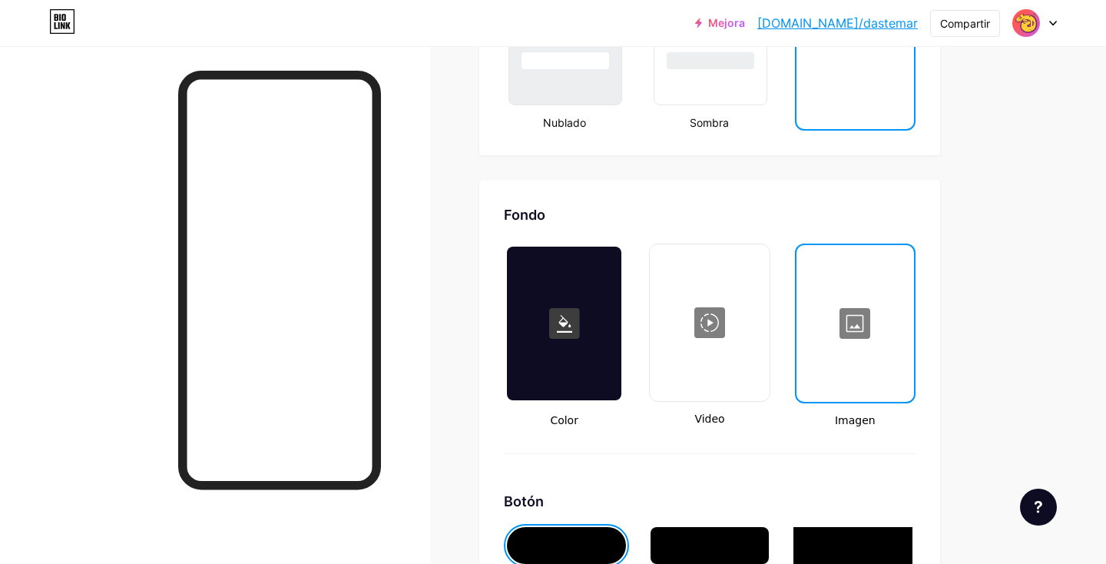
click at [878, 349] on div at bounding box center [855, 323] width 114 height 154
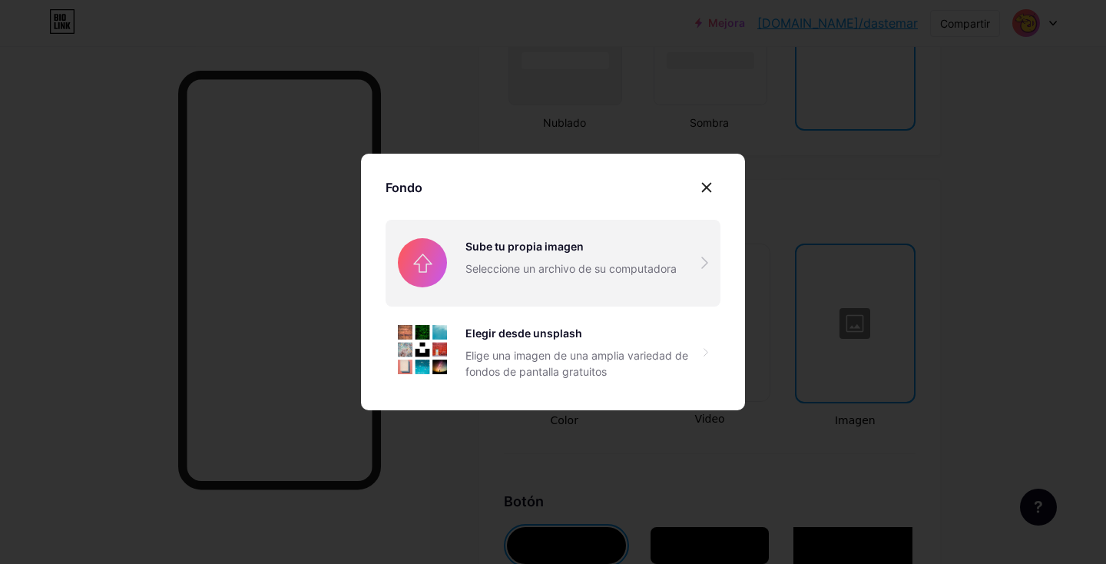
click at [581, 281] on input "file" at bounding box center [552, 263] width 335 height 86
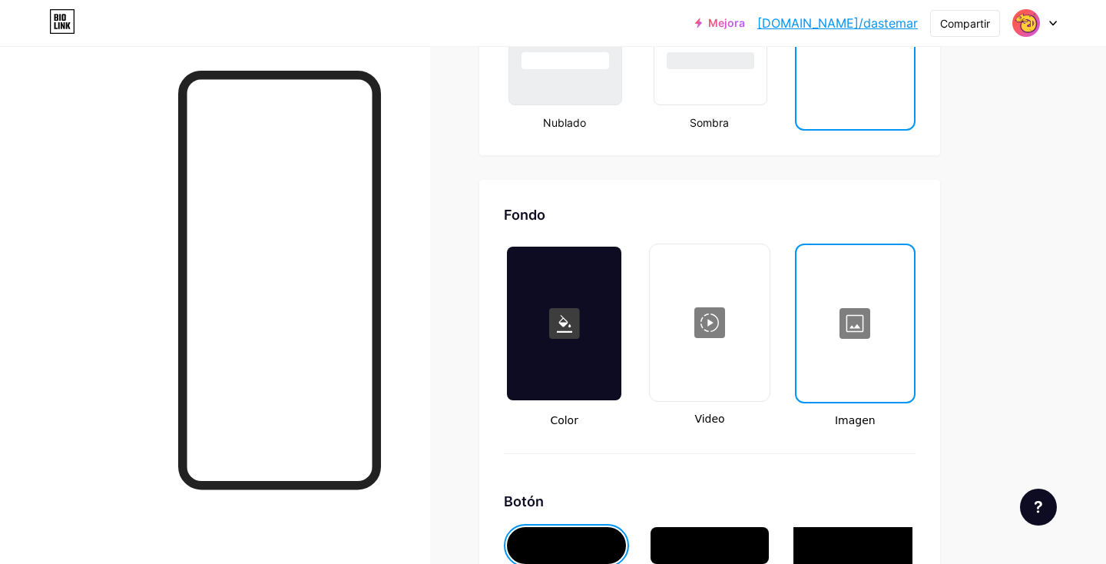
click at [856, 365] on div at bounding box center [855, 323] width 114 height 154
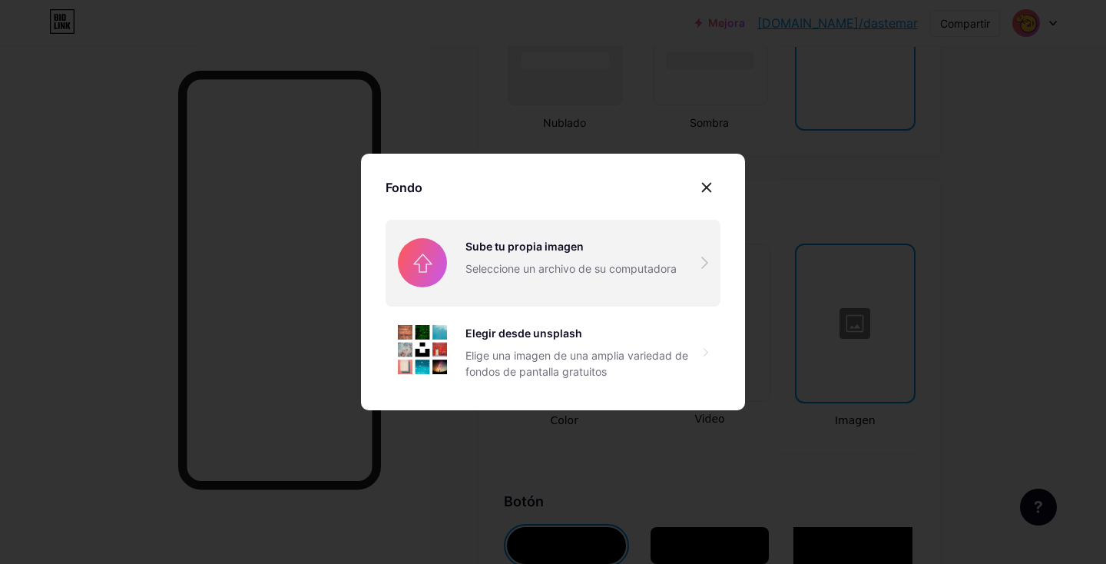
click at [607, 264] on input "file" at bounding box center [552, 263] width 335 height 86
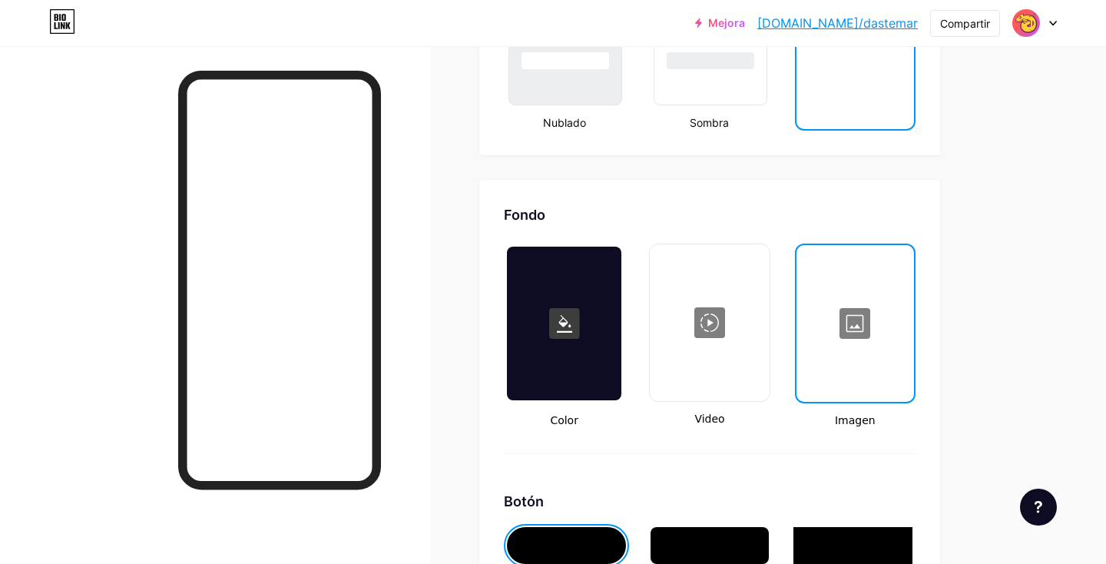
click at [894, 352] on div at bounding box center [855, 323] width 114 height 154
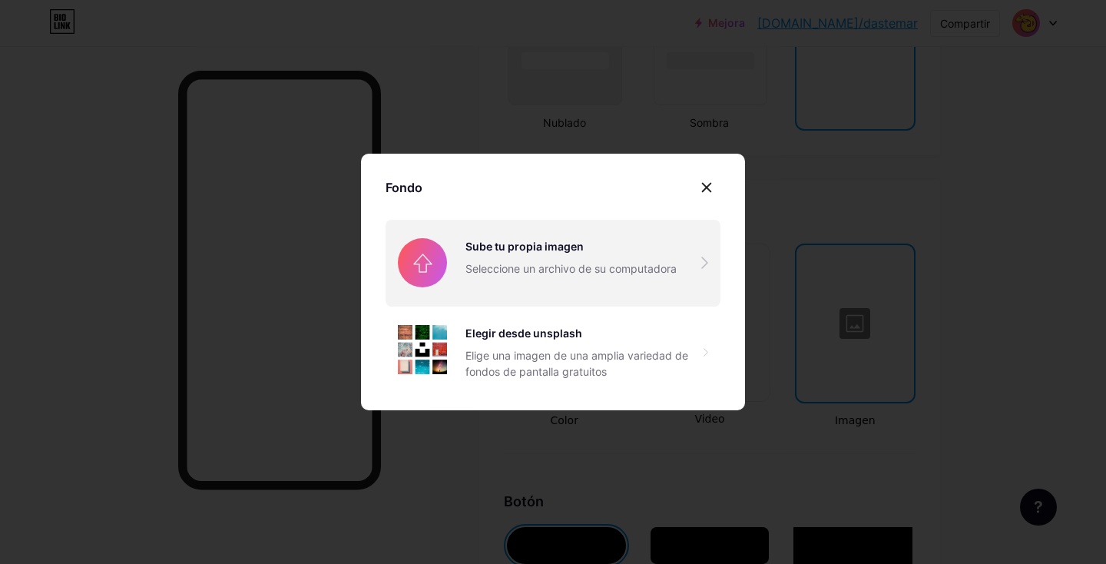
click at [518, 259] on input "file" at bounding box center [552, 263] width 335 height 86
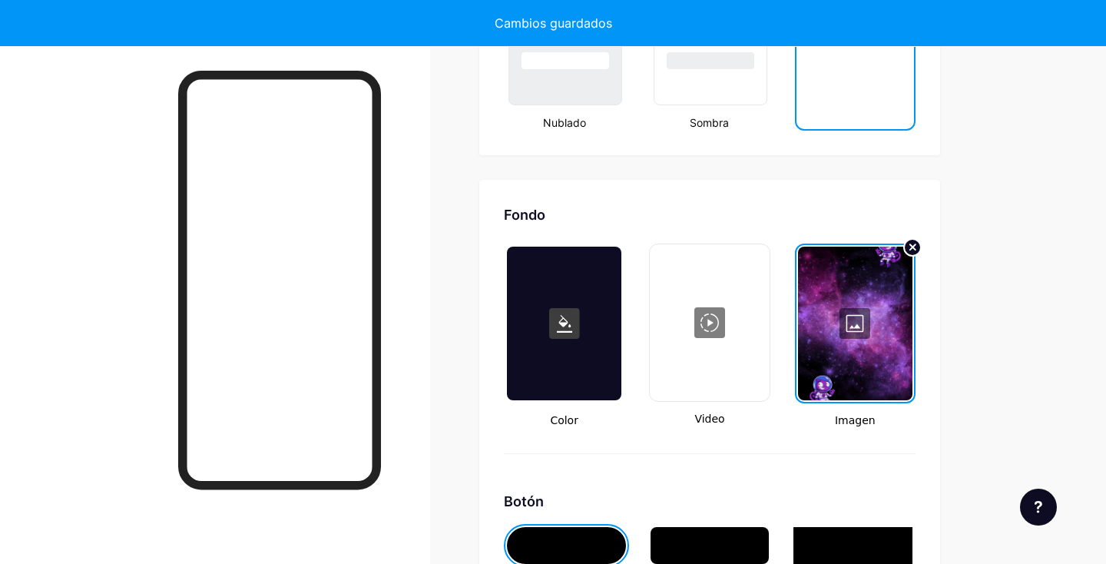
type input "#ffffff"
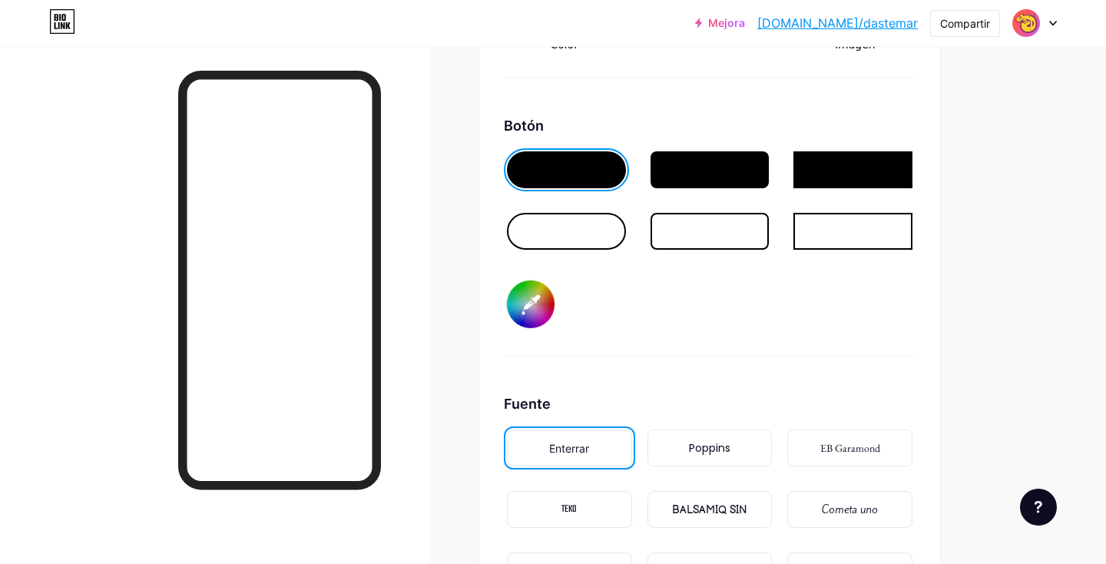
scroll to position [2298, 0]
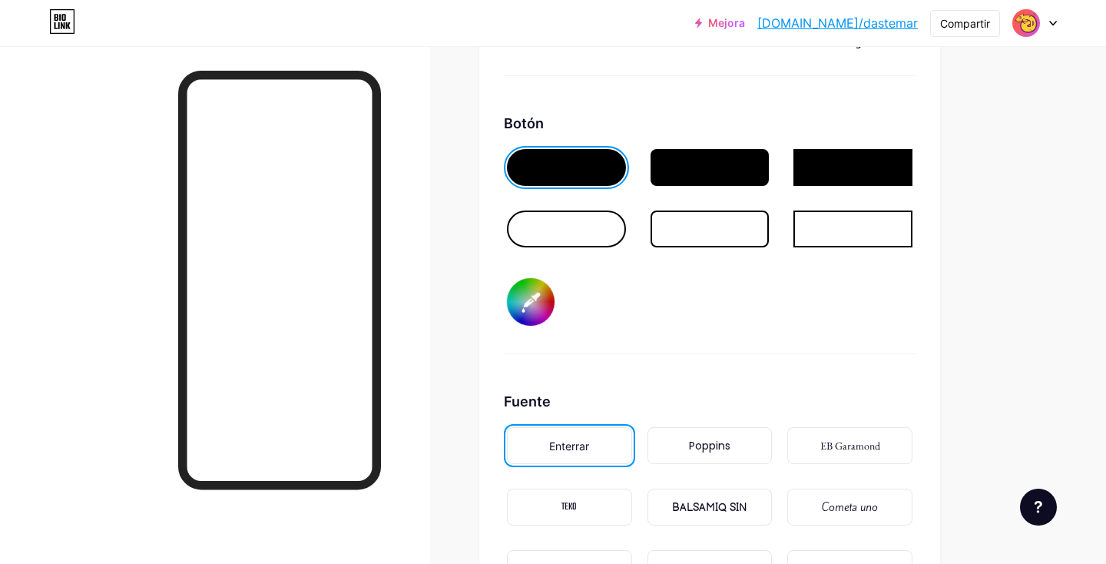
click at [541, 294] on input "#fd35ec" at bounding box center [531, 302] width 48 height 48
type input "#f83ae8"
type input "#ffffff"
type input "#f538e5"
type input "#ffffff"
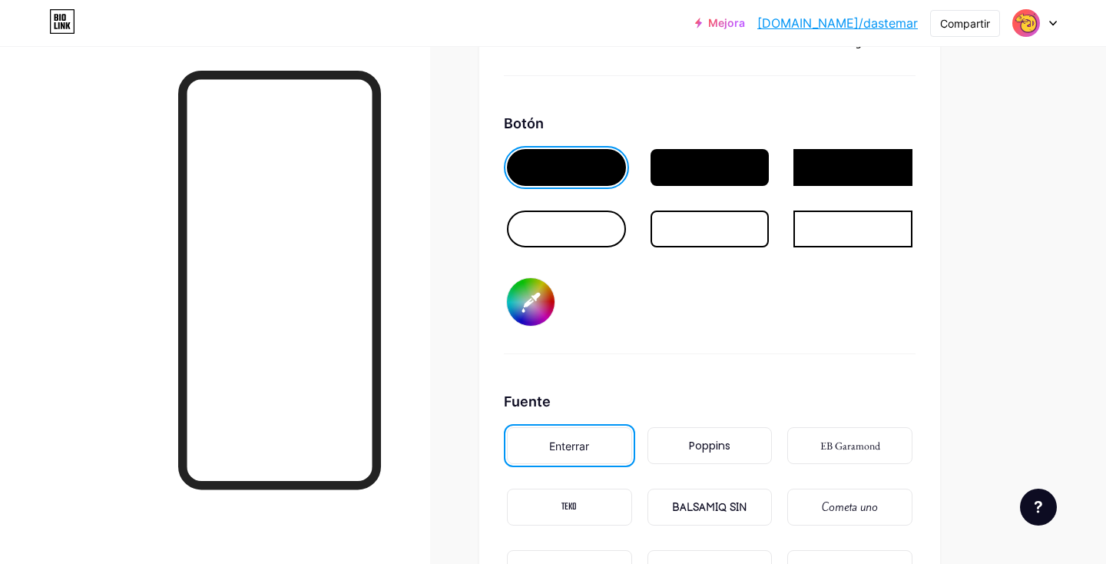
type input "#f236e2"
type input "#ffffff"
type input "#f038e1"
type input "#ffffff"
type input "#ec36dd"
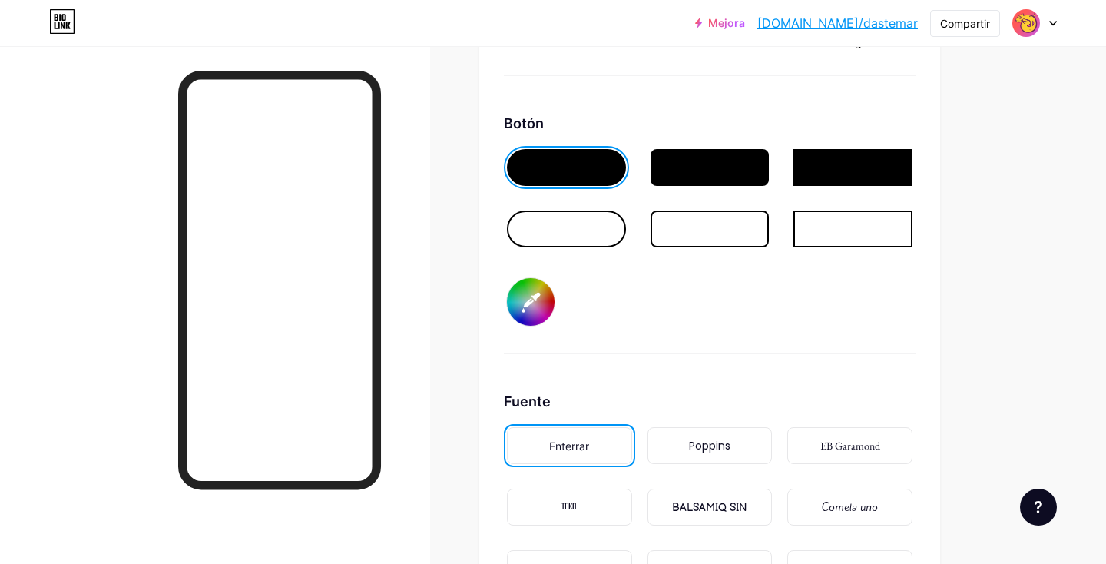
type input "#ffffff"
type input "#e736d9"
type input "#ffffff"
type input "#e534d6"
type input "#ffffff"
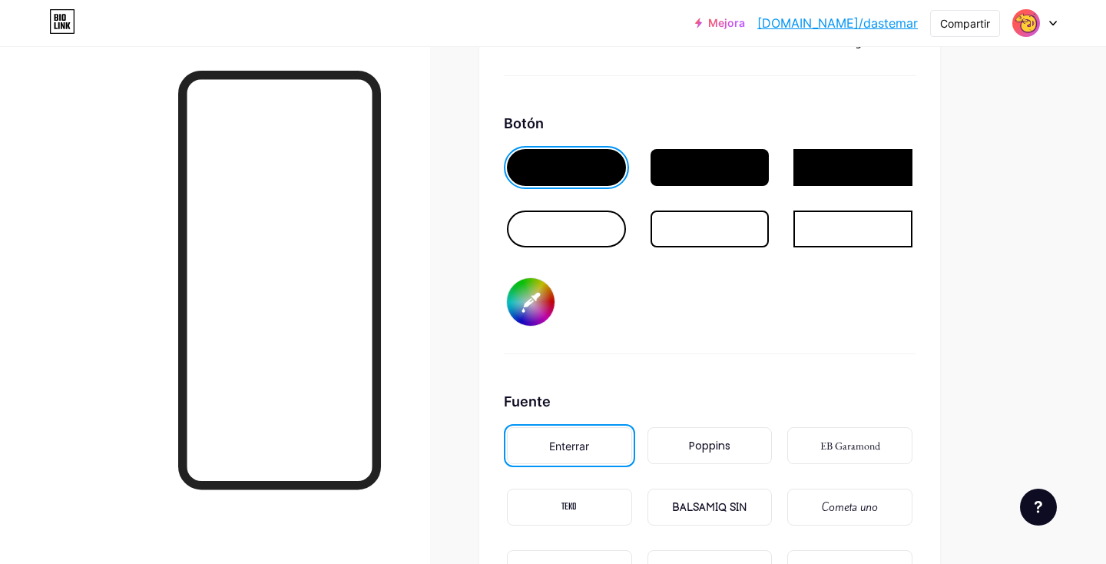
type input "#e133d2"
type input "#ffffff"
type input "#df34d1"
type input "#ffffff"
type input "#dc32ce"
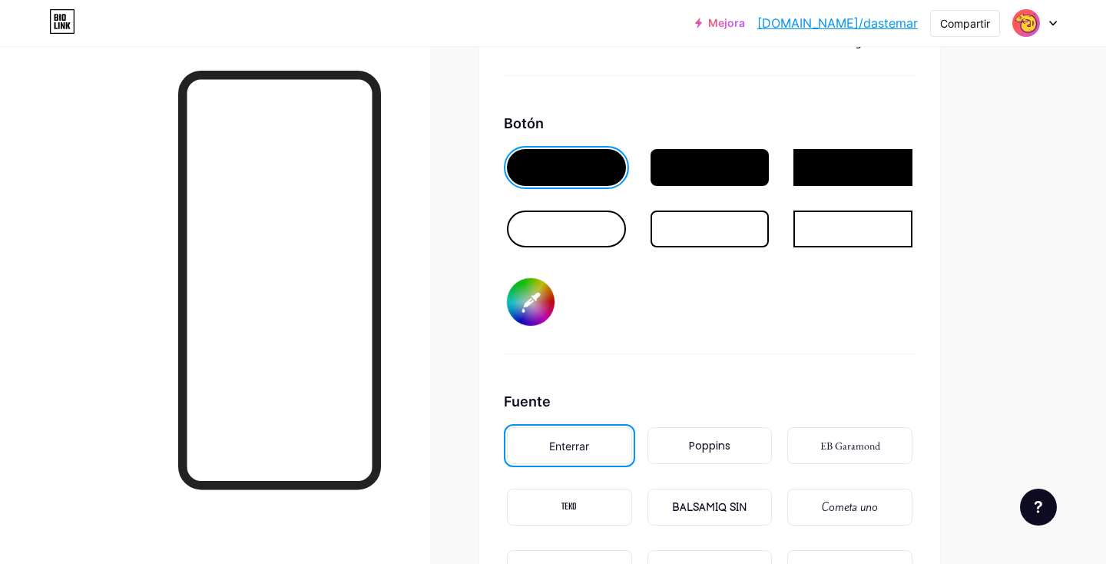
type input "#ffffff"
type input "#db33cd"
type input "#ffffff"
type input "#da34cc"
type input "#ffffff"
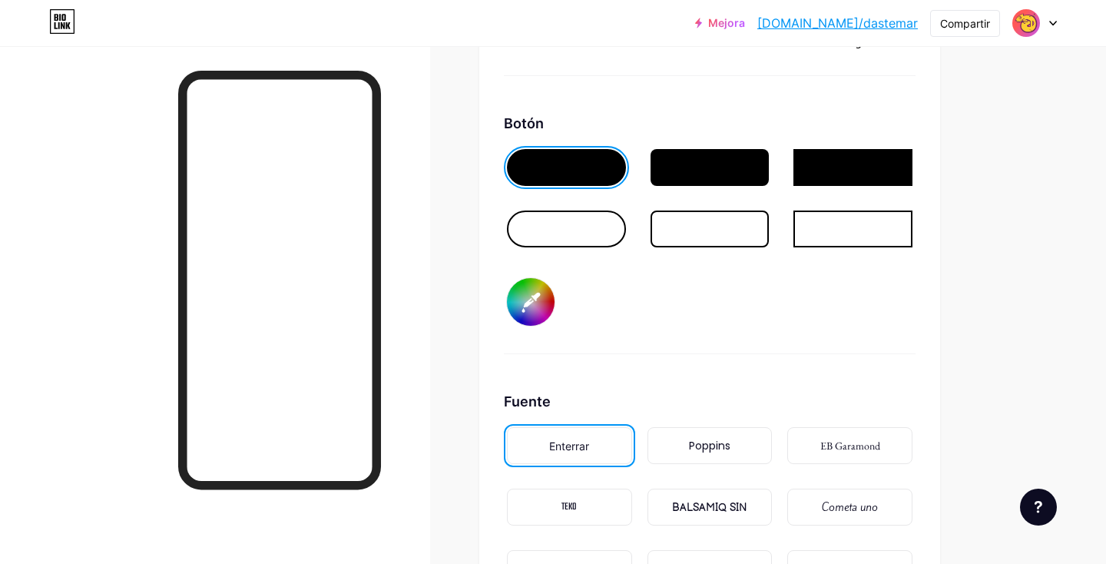
type input "#d733c9"
type input "#ffffff"
type input "#d331c6"
type input "#ffffff"
type input "#d232c5"
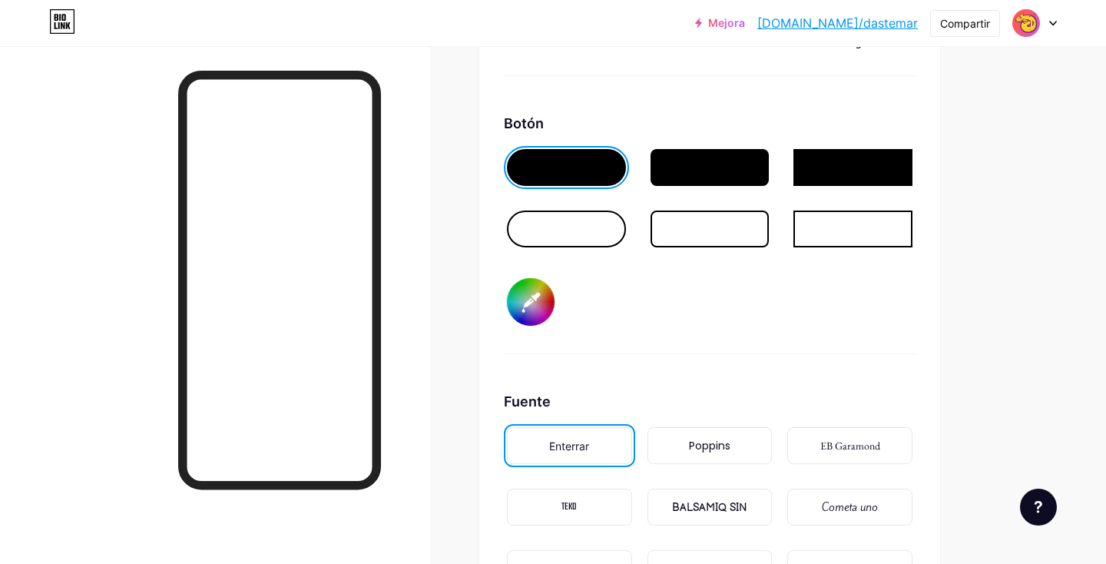
type input "#ffffff"
type input "#d02fc2"
type input "#ffffff"
type input "#cf30c1"
type input "#ffffff"
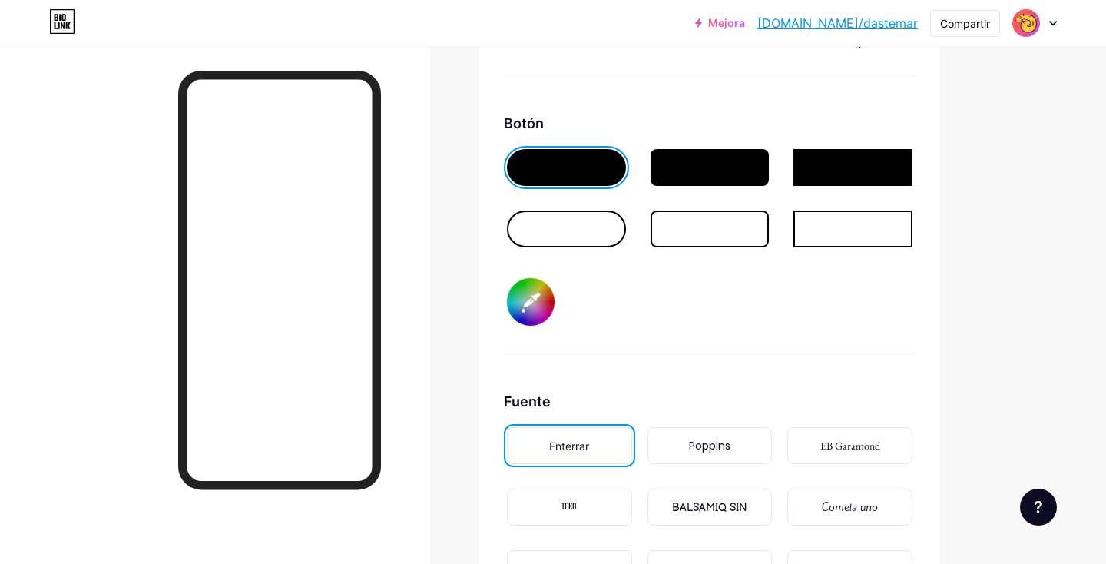
type input "#cc2ebf"
type input "#ffffff"
type input "#ca2fbe"
type input "#ffffff"
type input "#c82dbb"
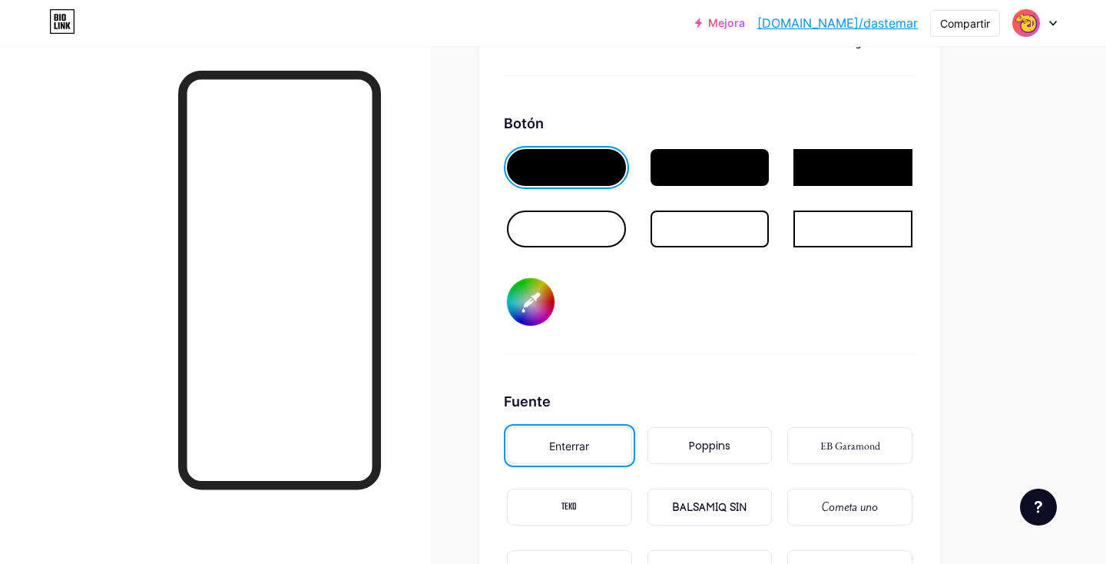
type input "#ffffff"
type input "#c62fba"
type input "#ffffff"
type input "#c32cb7"
type input "#ffffff"
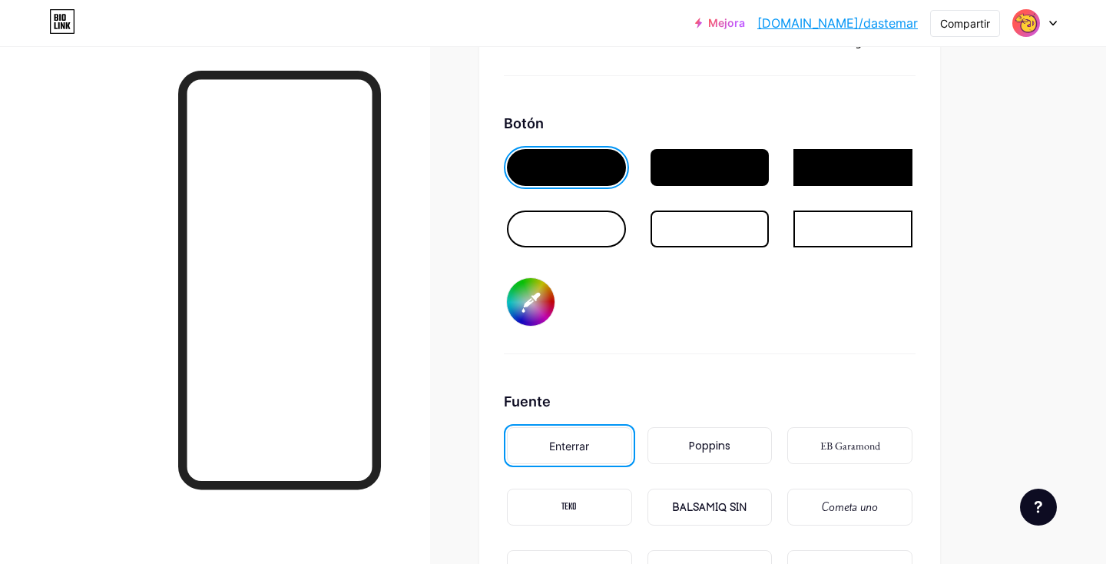
type input "#c22eb6"
type input "#ffffff"
type input "#bf2bb3"
type input "#ffffff"
type input "#c22eb6"
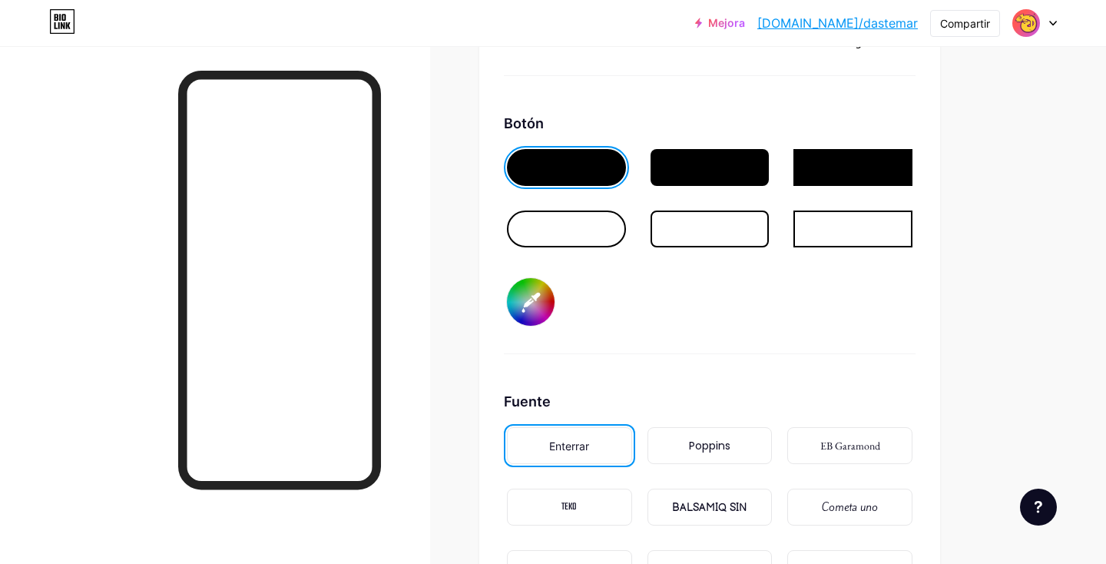
type input "#ffffff"
type input "#c12fb5"
type input "#ffffff"
type input "#c431b8"
type input "#ffffff"
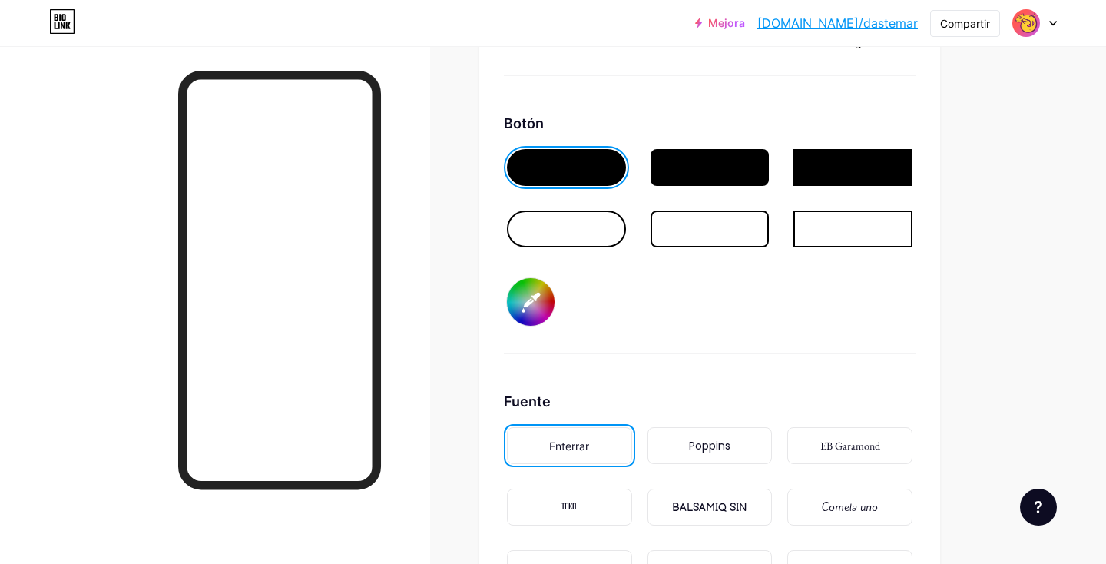
type input "#c530b9"
type input "#ffffff"
type input "#c431b8"
type input "#ffffff"
type input "#c832bb"
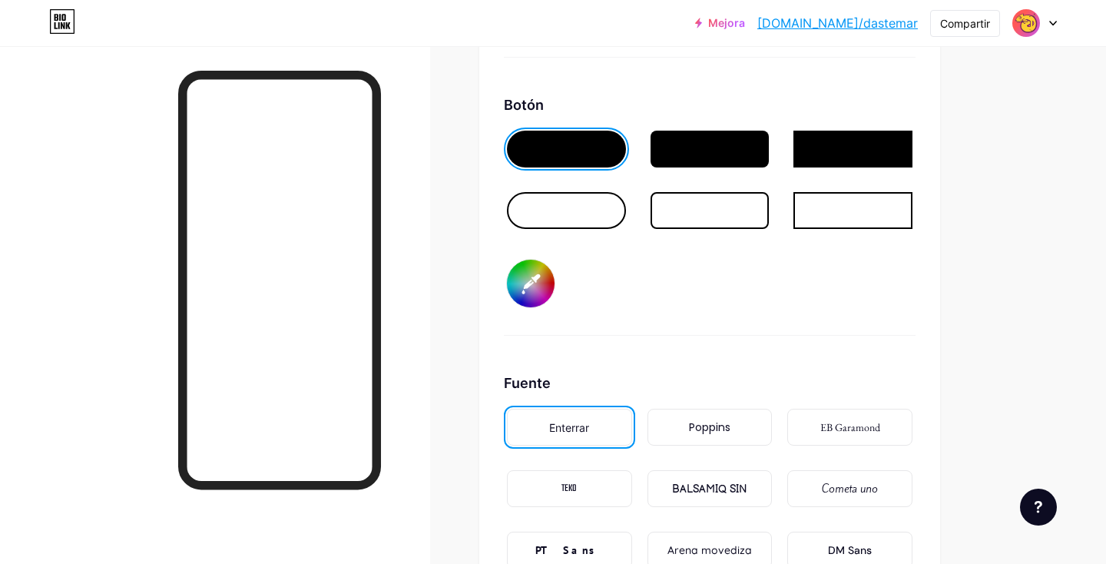
scroll to position [2266, 0]
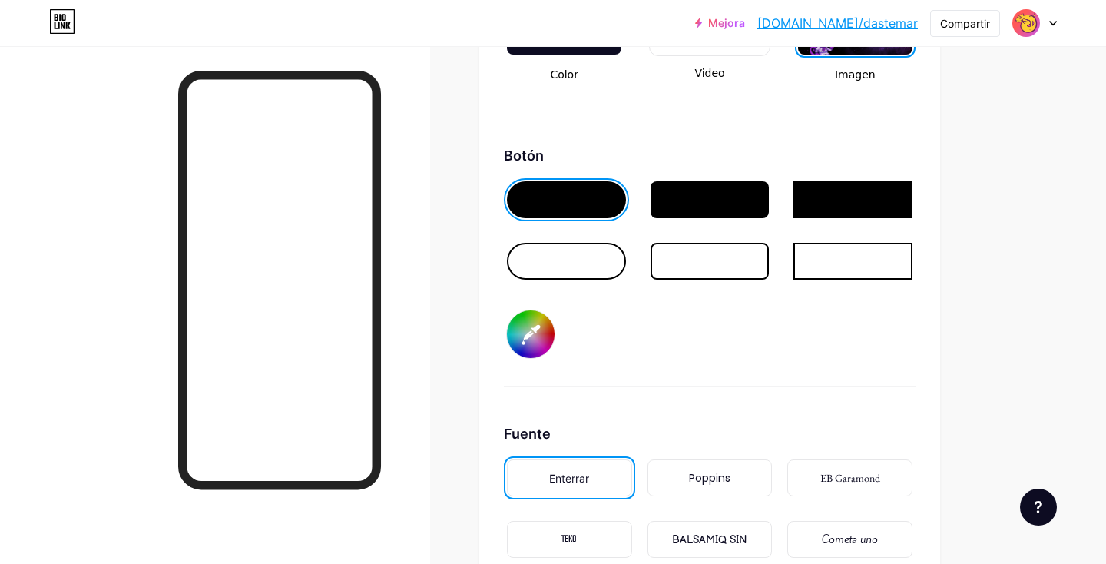
click at [545, 329] on input "#d6a8d2" at bounding box center [531, 334] width 48 height 48
click at [825, 382] on div "Botón #e05ae2" at bounding box center [710, 265] width 412 height 241
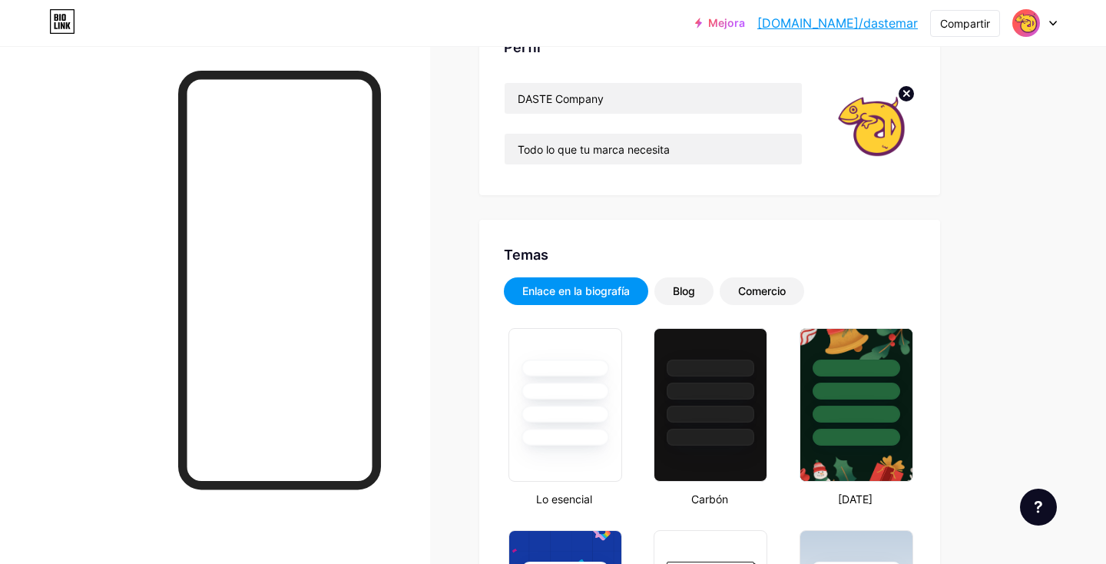
scroll to position [0, 0]
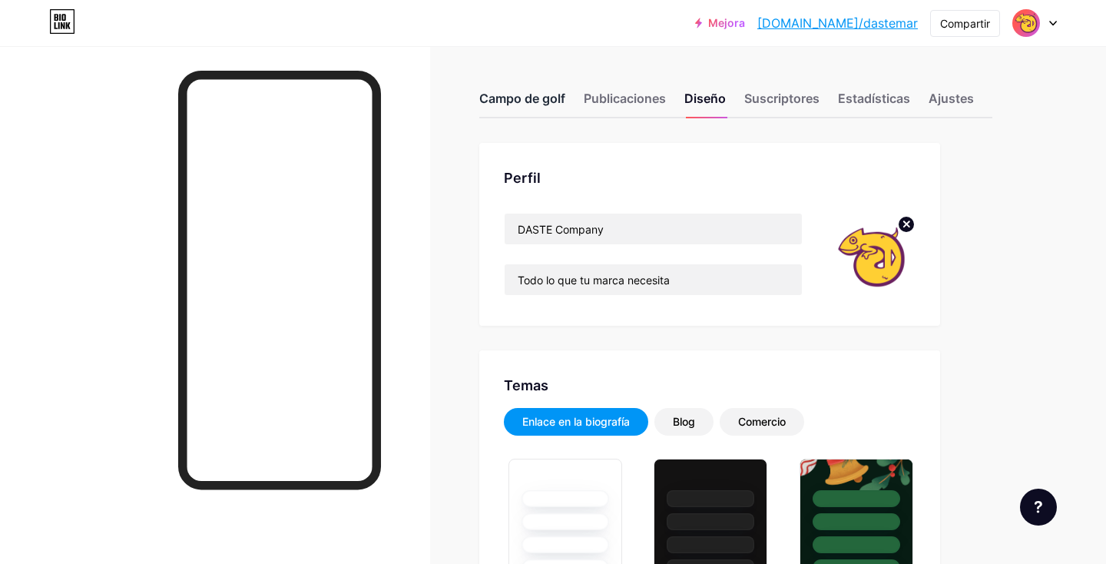
click at [518, 99] on font "Campo de golf" at bounding box center [522, 98] width 86 height 15
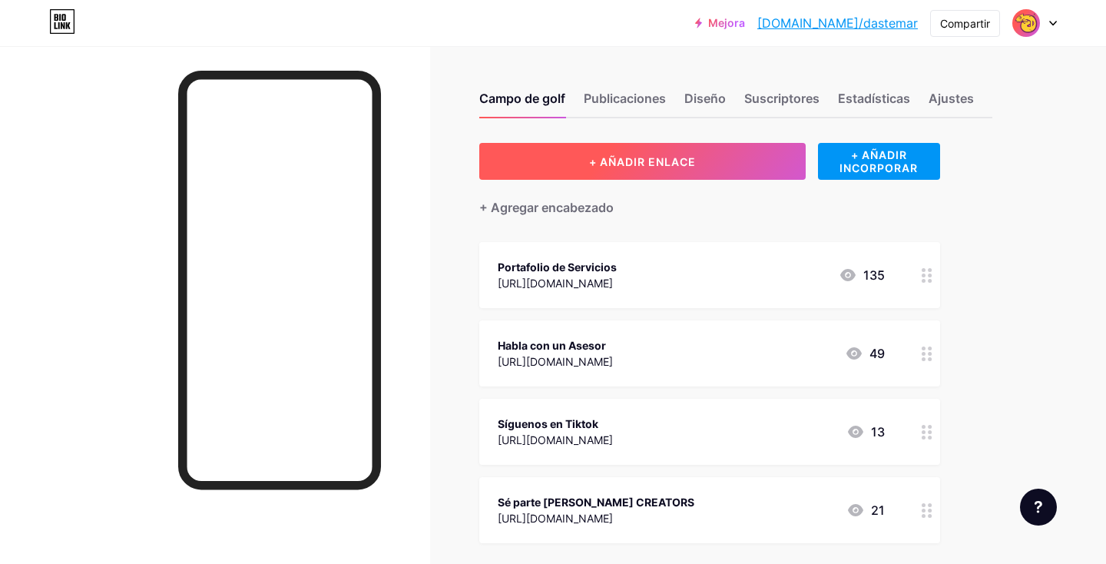
click at [670, 174] on button "+ AÑADIR ENLACE" at bounding box center [642, 161] width 326 height 37
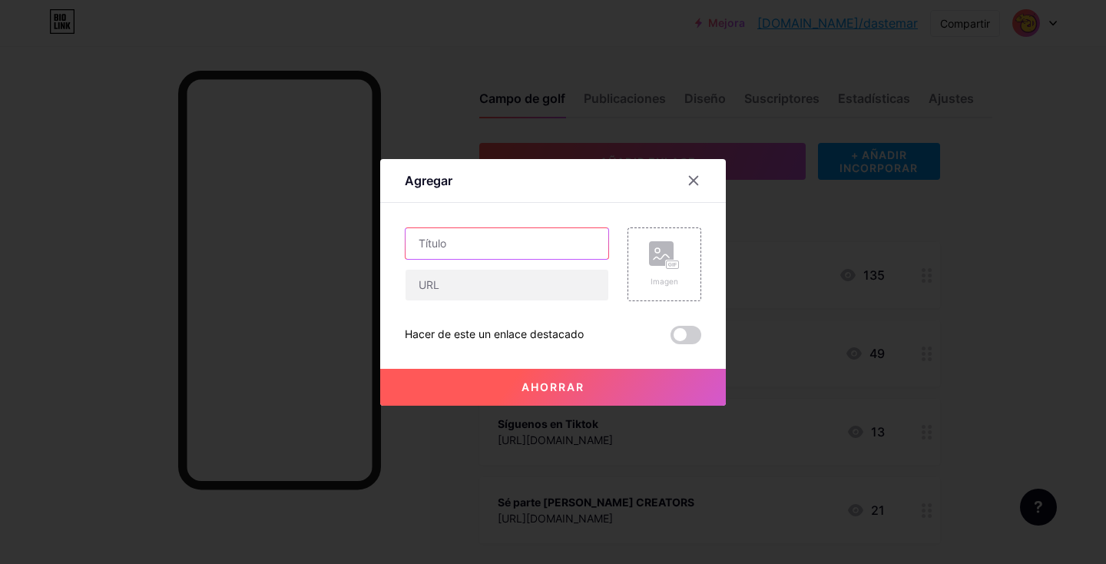
click at [454, 255] on input "text" at bounding box center [506, 243] width 203 height 31
paste input "👷"
click at [515, 292] on input "text" at bounding box center [506, 284] width 203 height 31
paste input "[URL][DOMAIN_NAME]"
click at [581, 392] on font "Ahorrar" at bounding box center [552, 386] width 63 height 13
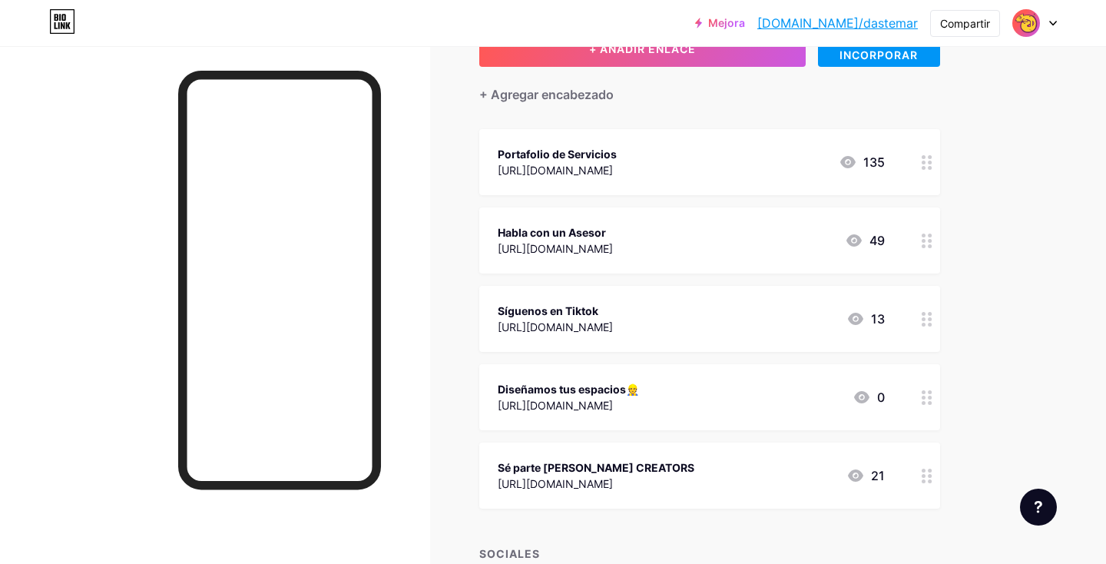
scroll to position [125, 0]
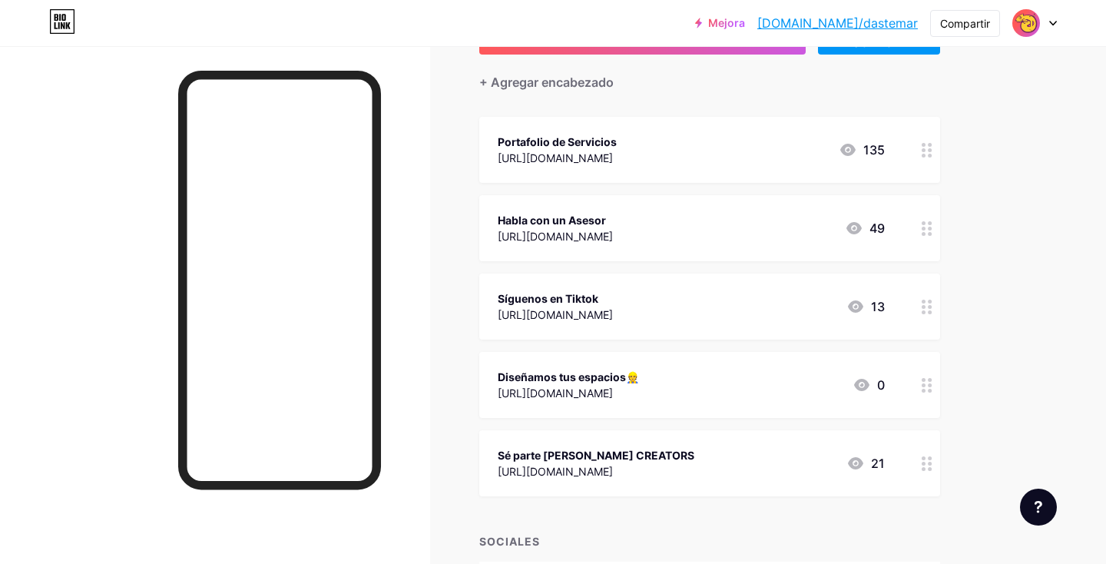
click at [924, 150] on icon at bounding box center [926, 150] width 11 height 15
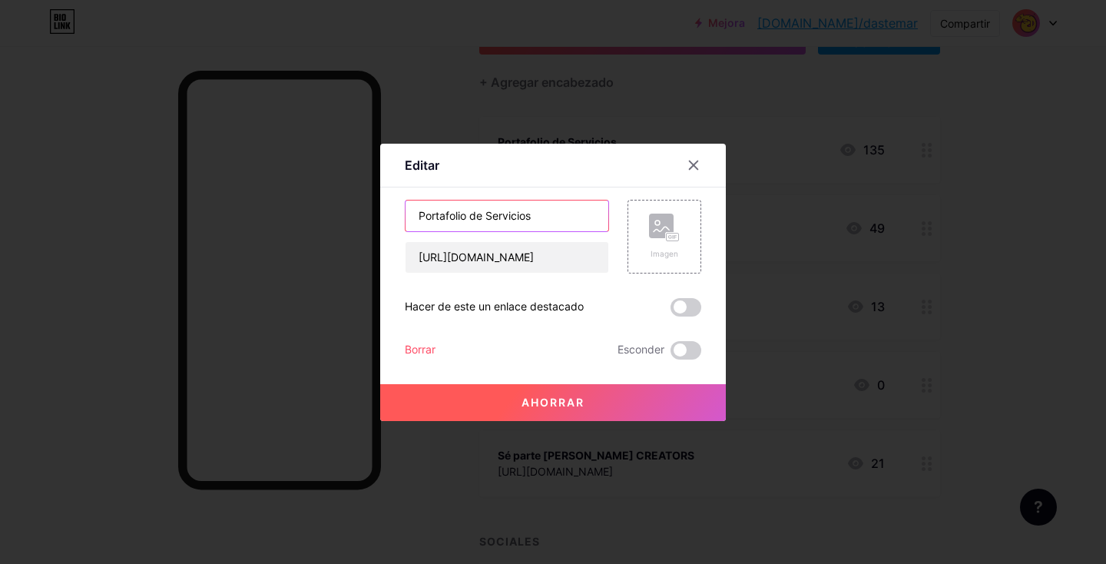
click at [568, 211] on input "Portafolio de Servicios" at bounding box center [506, 215] width 203 height 31
paste input "🚀"
click at [580, 401] on font "Ahorrar" at bounding box center [552, 401] width 63 height 13
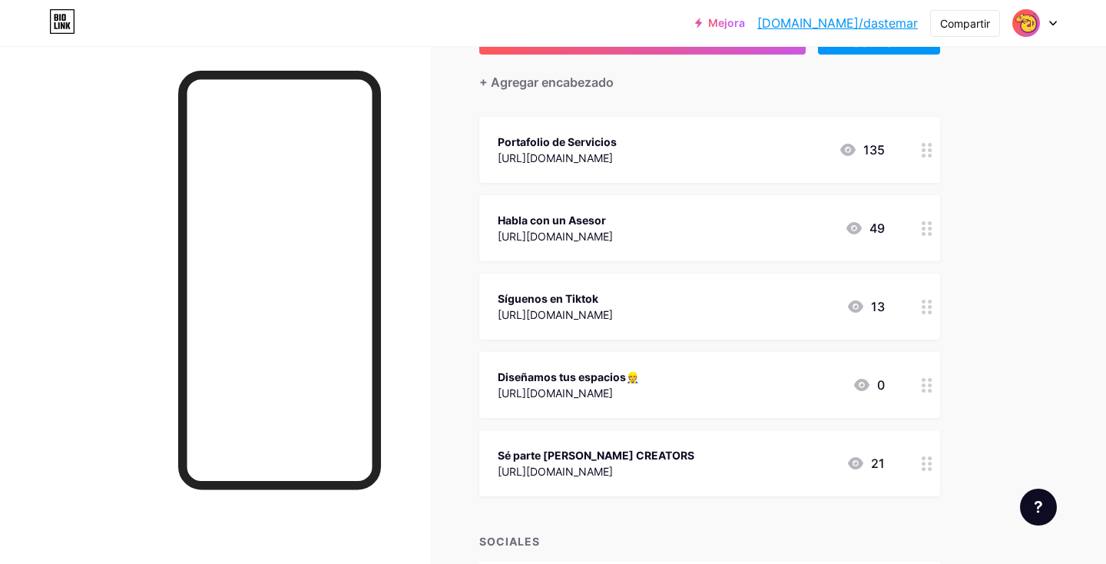
click at [917, 225] on div at bounding box center [927, 228] width 26 height 66
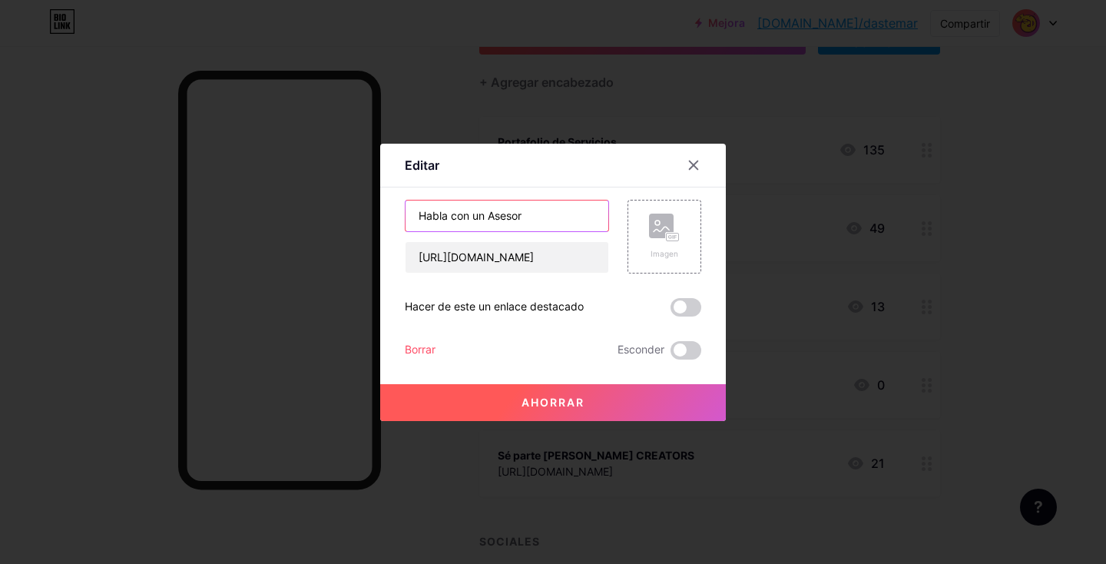
click at [561, 213] on input "Habla con un Asesor" at bounding box center [506, 215] width 203 height 31
paste input "📲"
click at [593, 413] on button "Ahorrar" at bounding box center [552, 402] width 345 height 37
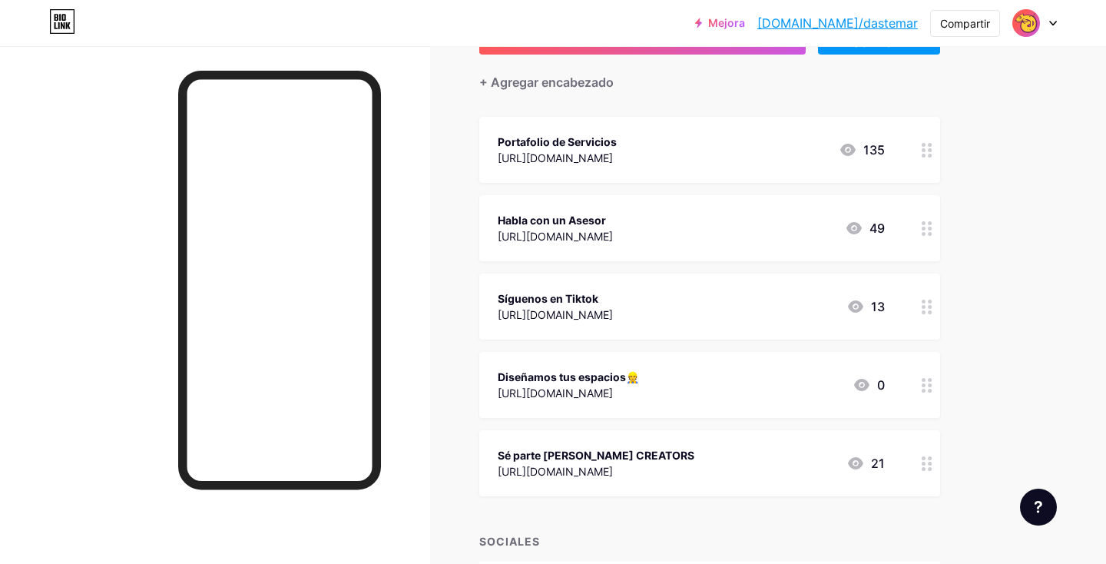
click at [909, 313] on div "Síguenos en Tiktok [URL][DOMAIN_NAME] 13" at bounding box center [709, 306] width 461 height 66
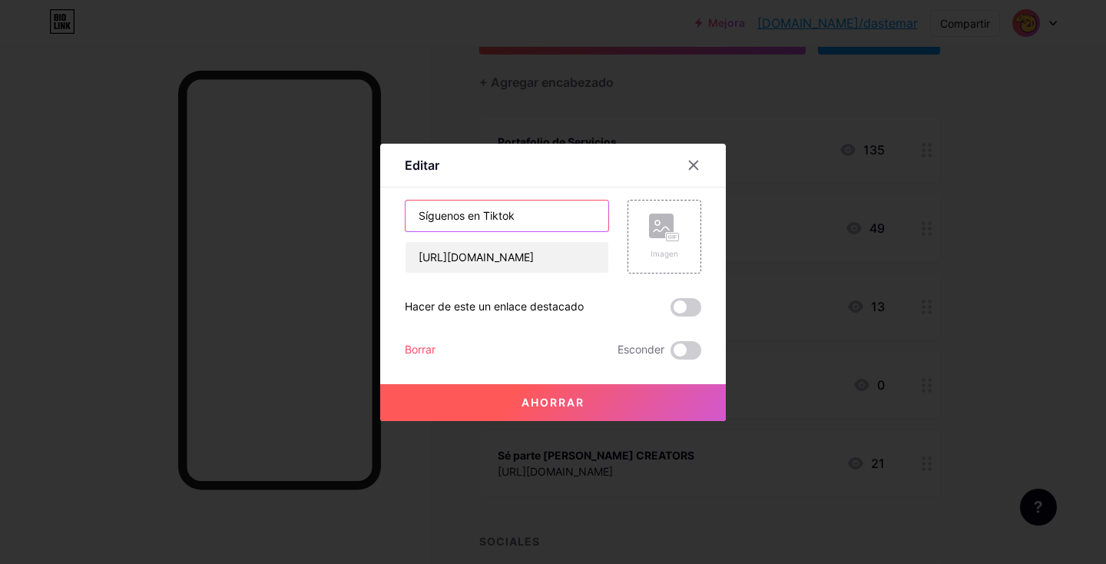
click at [568, 216] on input "Síguenos en Tiktok" at bounding box center [506, 215] width 203 height 31
paste input "⚡️"
click at [580, 414] on button "Ahorrar" at bounding box center [552, 402] width 345 height 37
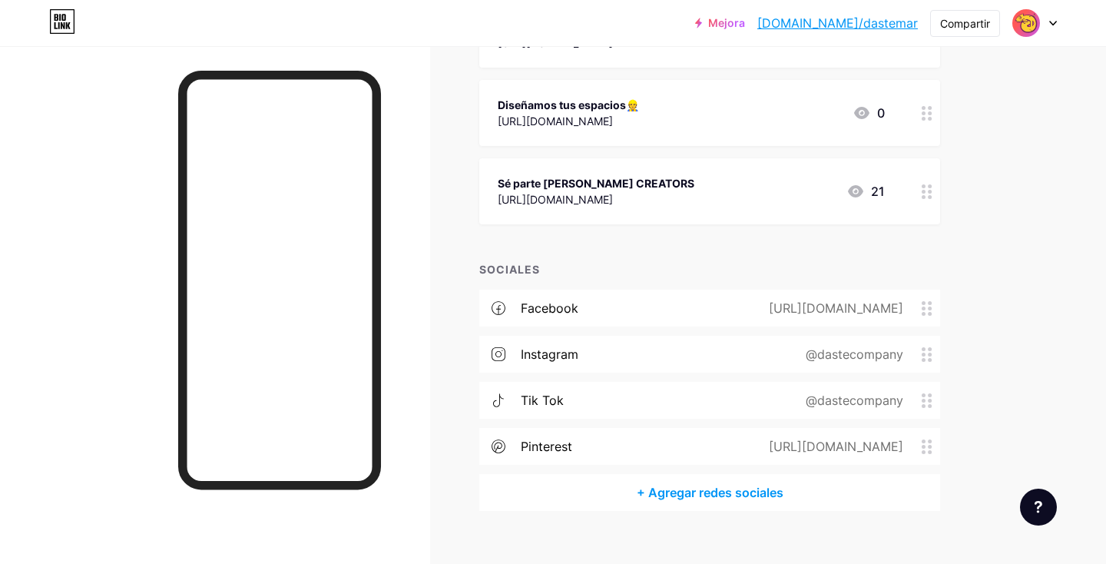
scroll to position [415, 0]
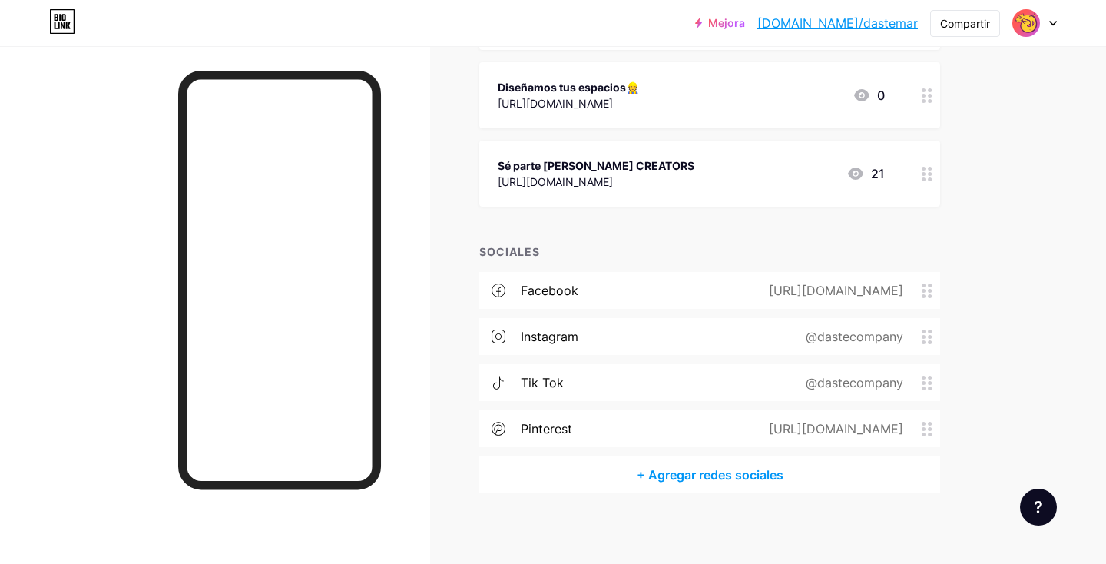
click at [722, 170] on div "Sé parte [PERSON_NAME] CREATORS [URL][DOMAIN_NAME] 21" at bounding box center [691, 173] width 387 height 35
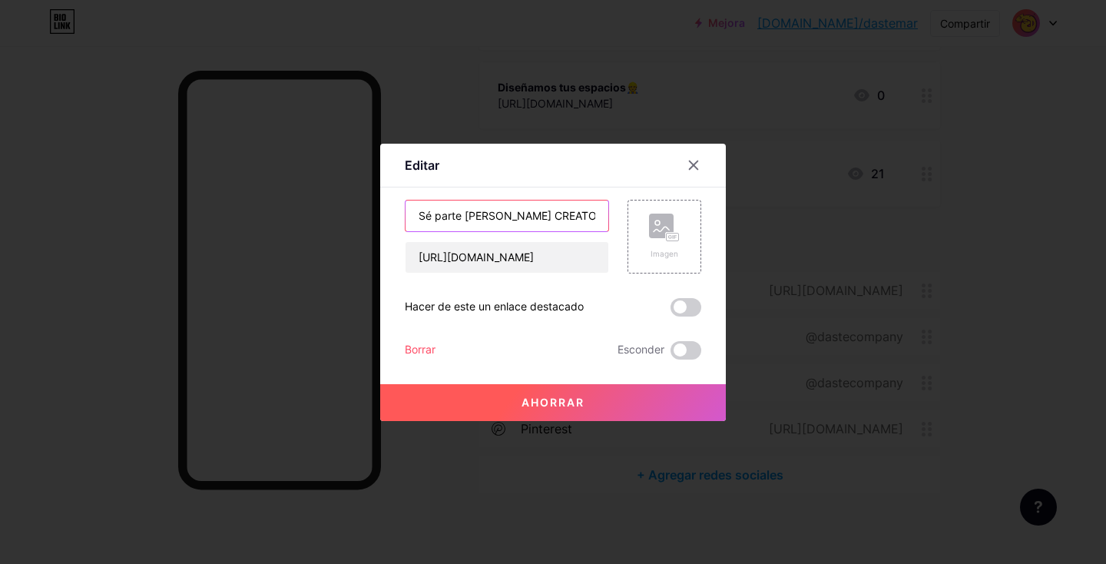
click at [587, 213] on input "Sé parte [PERSON_NAME] CREATORS" at bounding box center [506, 215] width 203 height 31
paste input "💛"
click at [644, 405] on button "Ahorrar" at bounding box center [552, 402] width 345 height 37
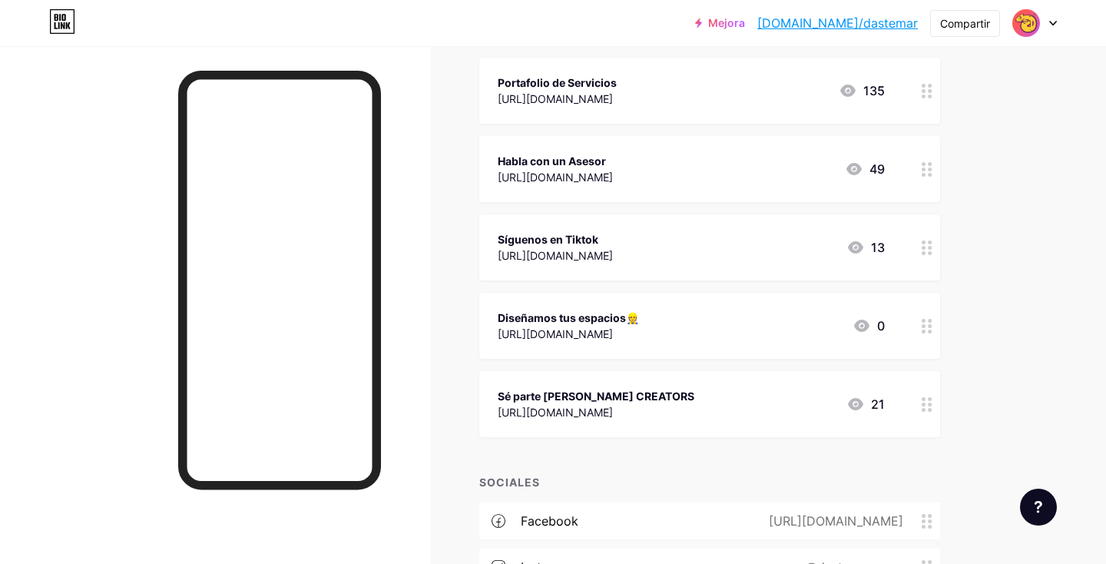
scroll to position [167, 0]
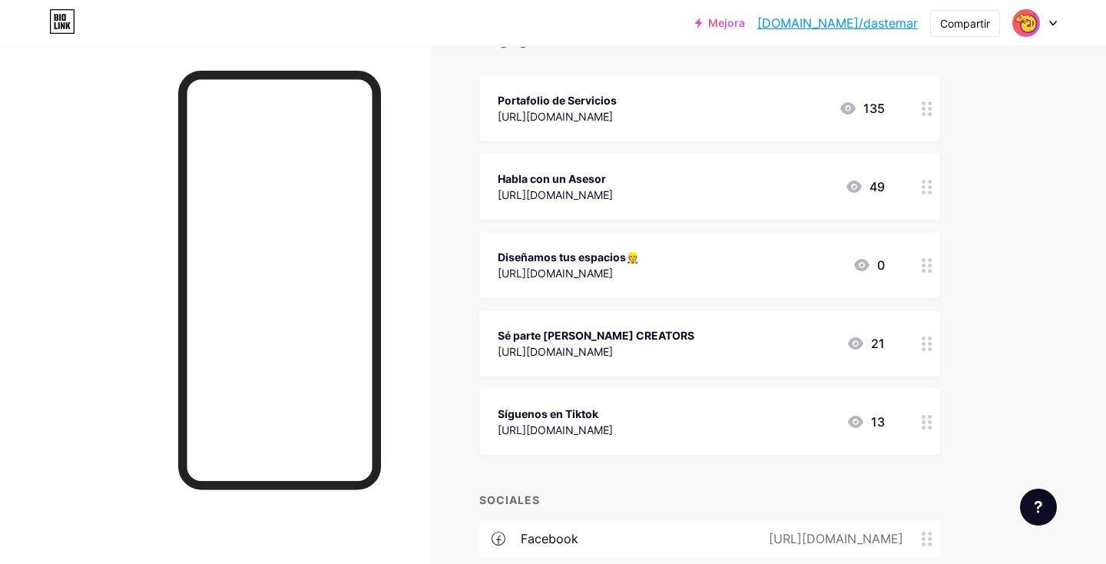
click at [580, 337] on font "Sé parte [PERSON_NAME] CREATORS" at bounding box center [596, 335] width 197 height 13
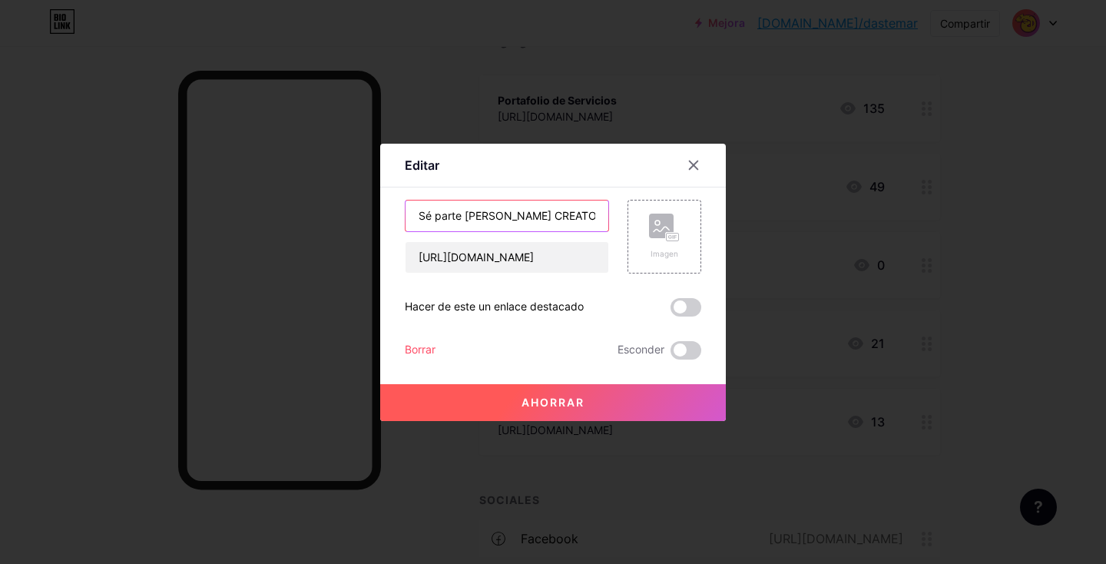
drag, startPoint x: 578, startPoint y: 217, endPoint x: 394, endPoint y: 209, distance: 184.5
click at [394, 209] on div "Editar Contenido YouTube Reproduce videos de YouTube sin salir de tu página. AG…" at bounding box center [552, 282] width 345 height 277
click at [576, 405] on font "Ahorrar" at bounding box center [552, 401] width 63 height 13
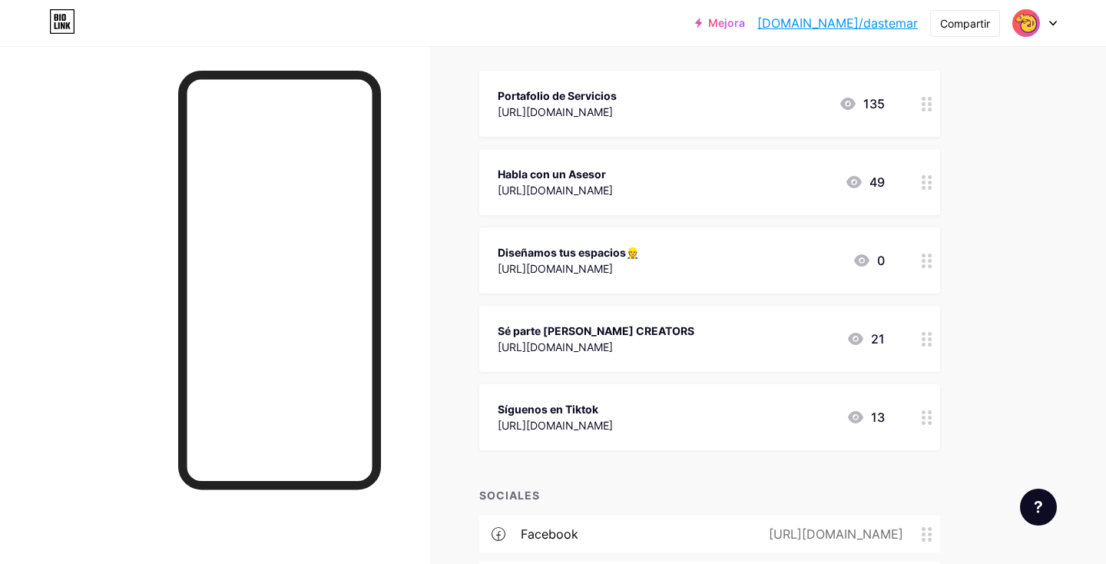
scroll to position [0, 0]
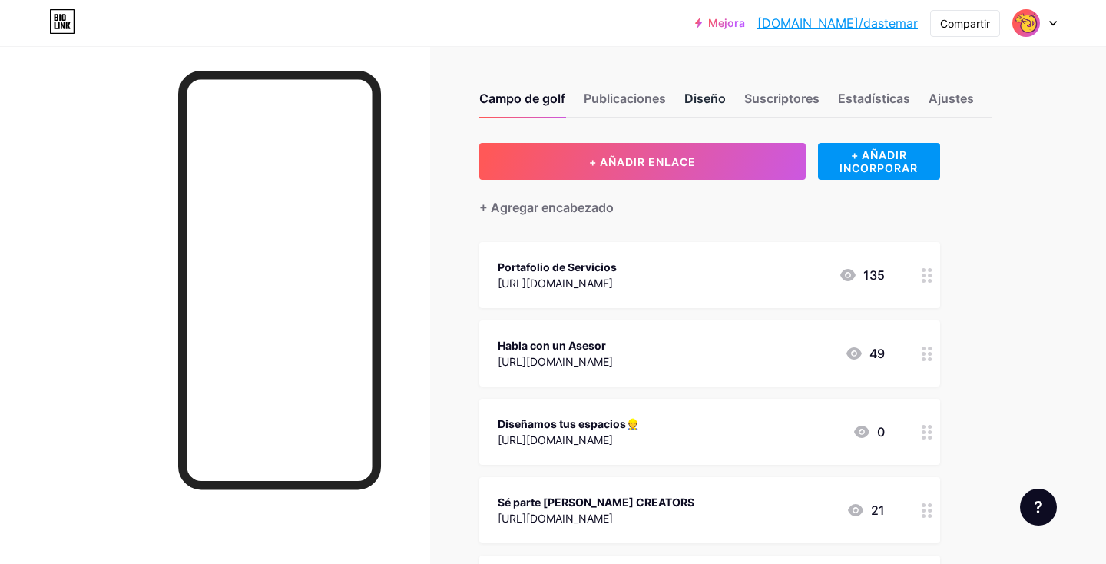
click at [703, 98] on font "Diseño" at bounding box center [704, 98] width 41 height 15
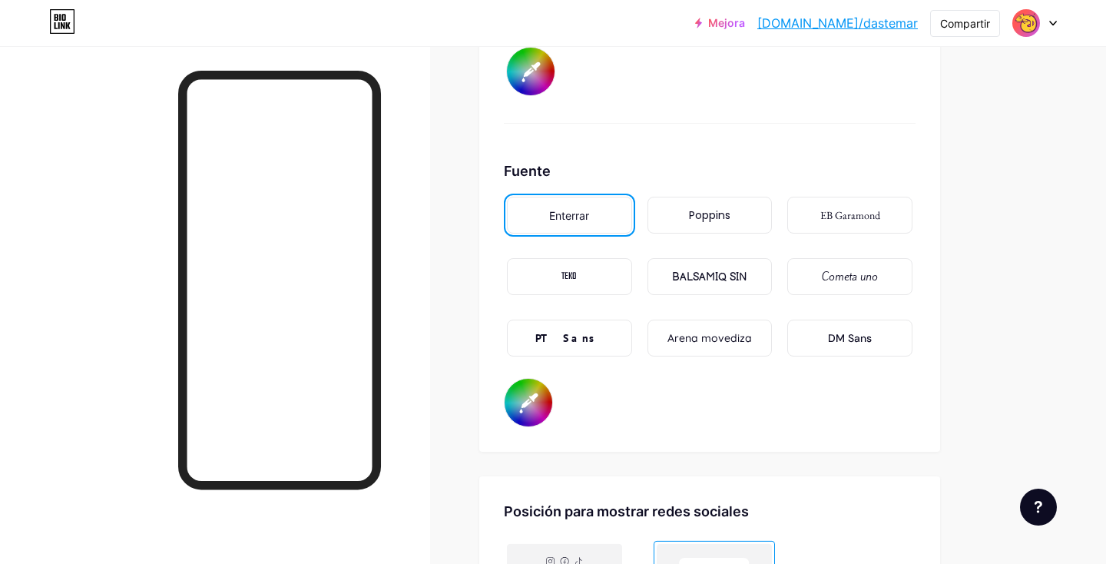
scroll to position [2529, 0]
click at [527, 400] on input "#ffffff" at bounding box center [528, 402] width 48 height 48
click at [757, 408] on div "Fuente Enterrar Poppins EB Garamond TEKO BALSAMIQ SIN Cometa uno PT Sans Arena …" at bounding box center [710, 293] width 412 height 266
click at [744, 214] on div "Poppins" at bounding box center [709, 214] width 125 height 37
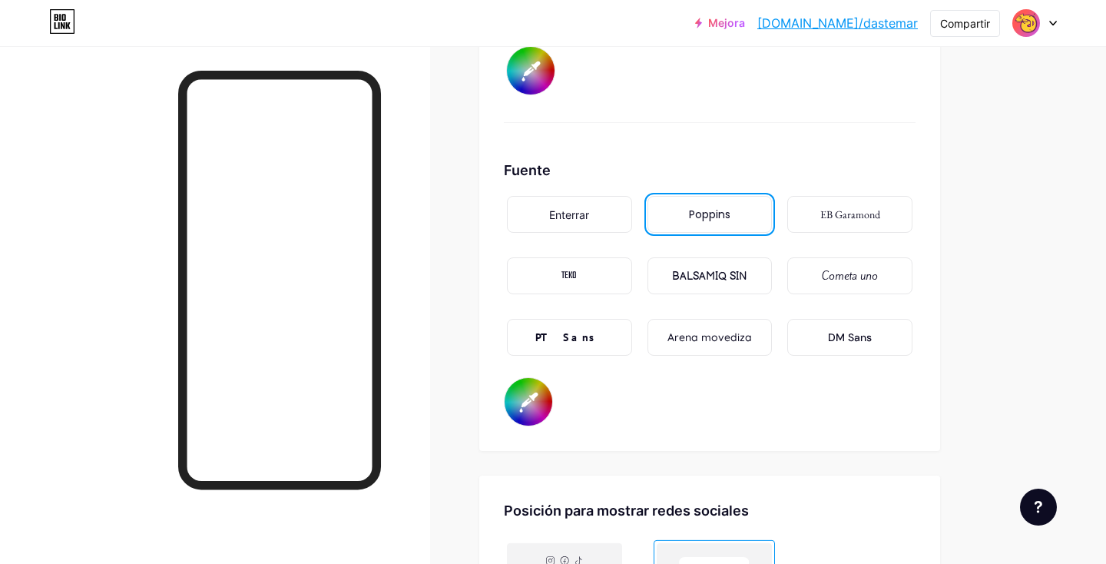
click at [838, 329] on div "DM Sans" at bounding box center [850, 337] width 44 height 16
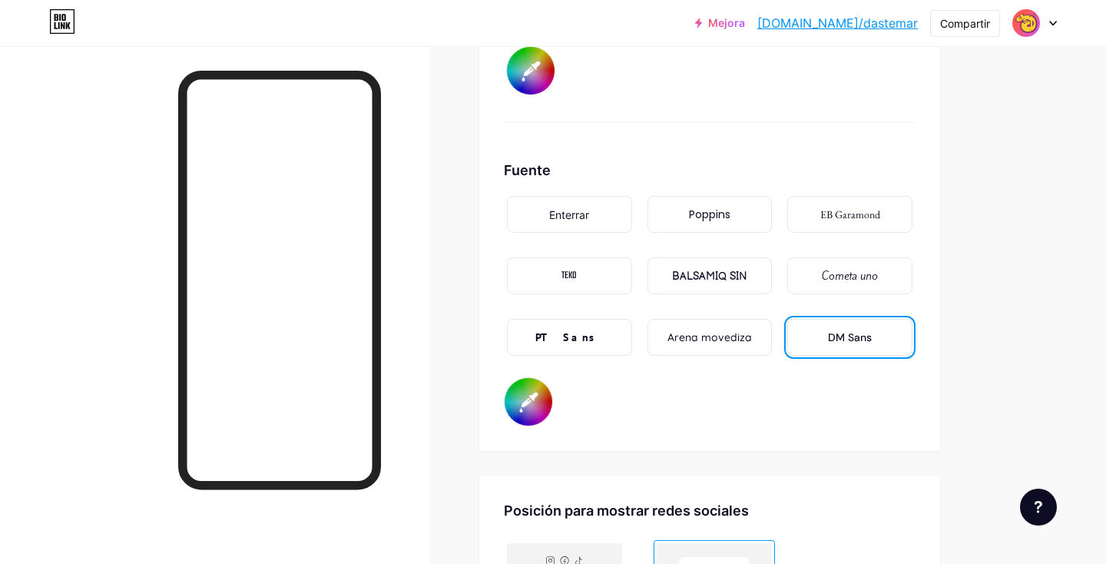
click at [719, 213] on font "Poppins" at bounding box center [709, 214] width 41 height 15
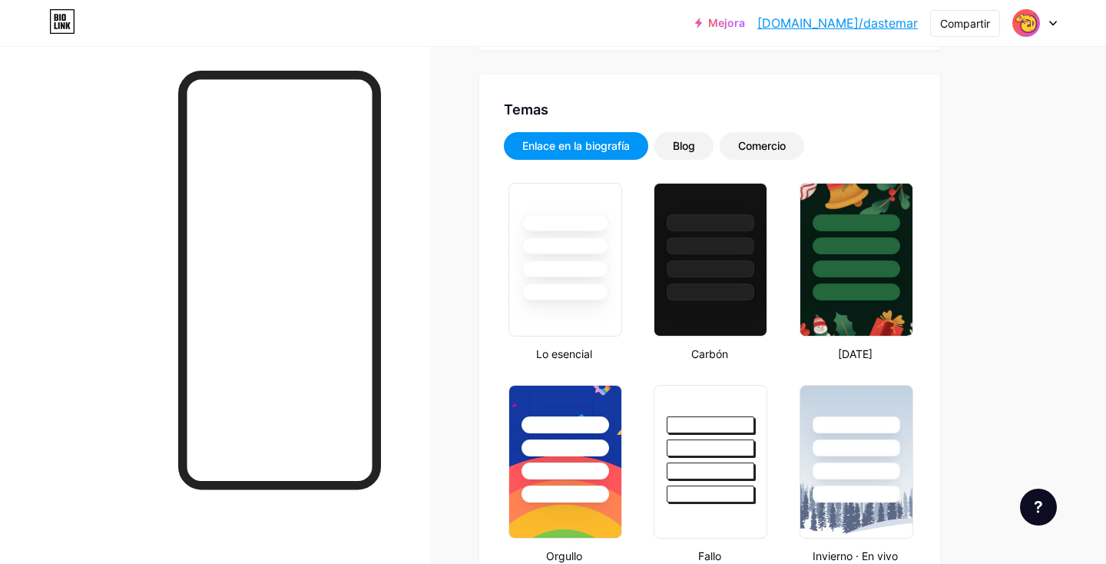
scroll to position [0, 0]
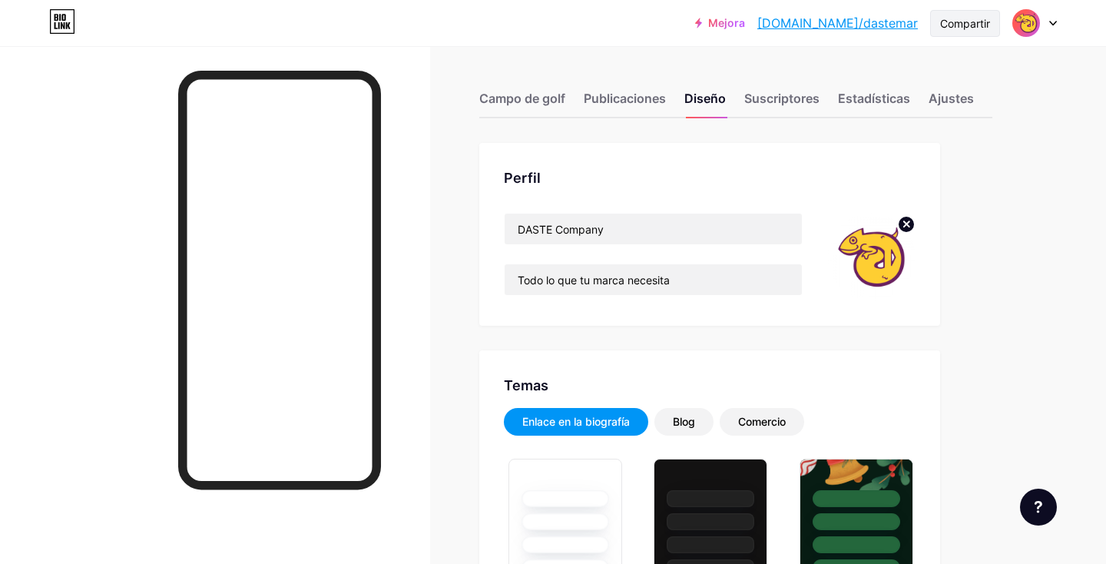
click at [971, 27] on font "Compartir" at bounding box center [965, 23] width 50 height 13
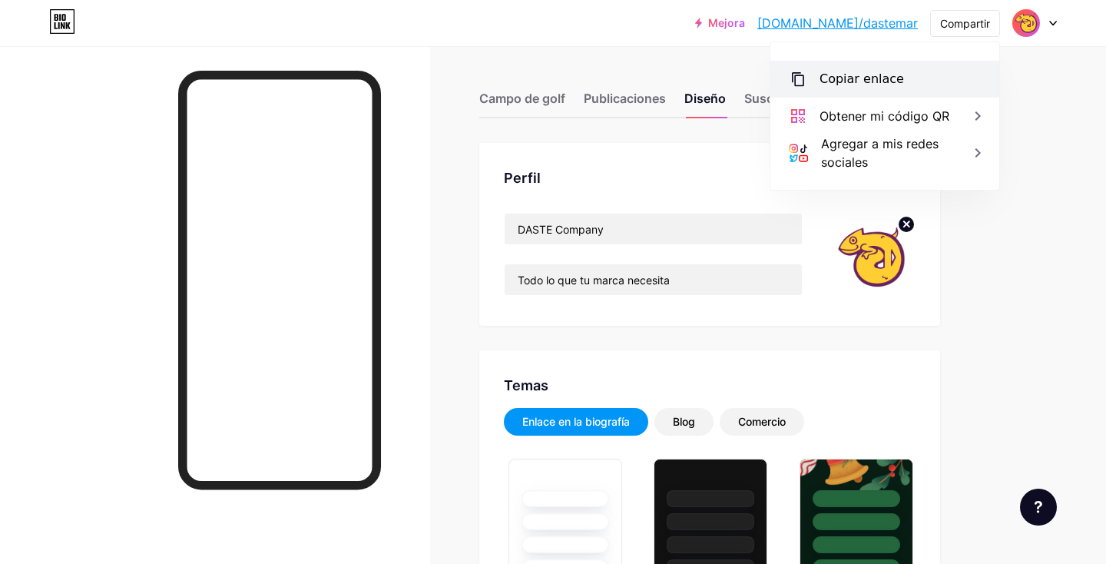
click at [888, 88] on div "Copiar enlace" at bounding box center [884, 79] width 229 height 37
click at [868, 82] on font "Copiar enlace" at bounding box center [861, 78] width 84 height 15
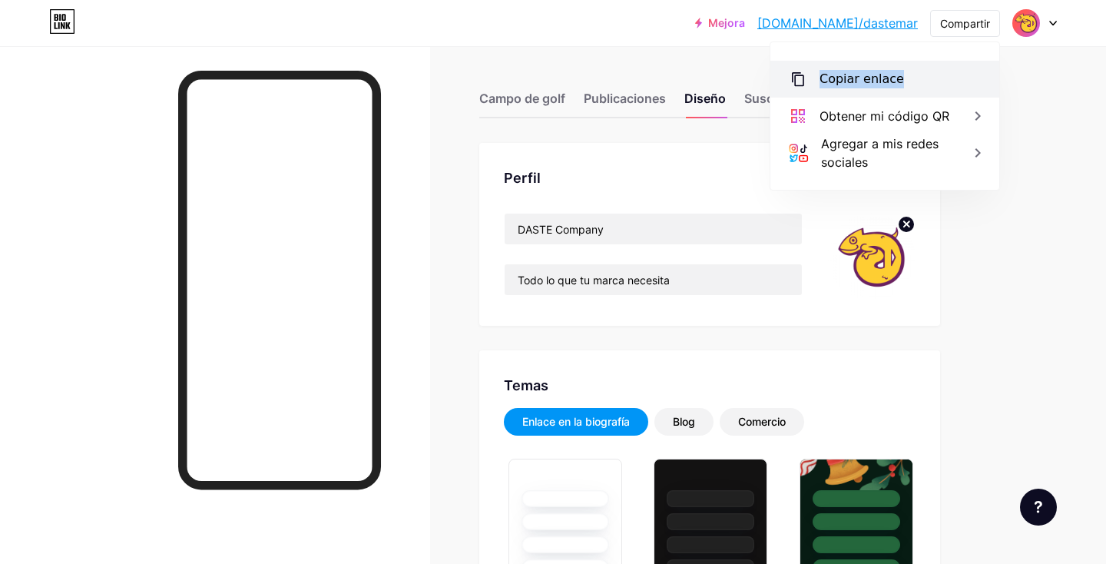
click at [868, 82] on font "Copiar enlace" at bounding box center [861, 78] width 84 height 15
click at [967, 66] on div "Copiar enlace" at bounding box center [884, 79] width 229 height 37
click at [963, 70] on div "Copiar enlace" at bounding box center [884, 79] width 229 height 37
click at [1050, 23] on icon at bounding box center [1053, 23] width 8 height 5
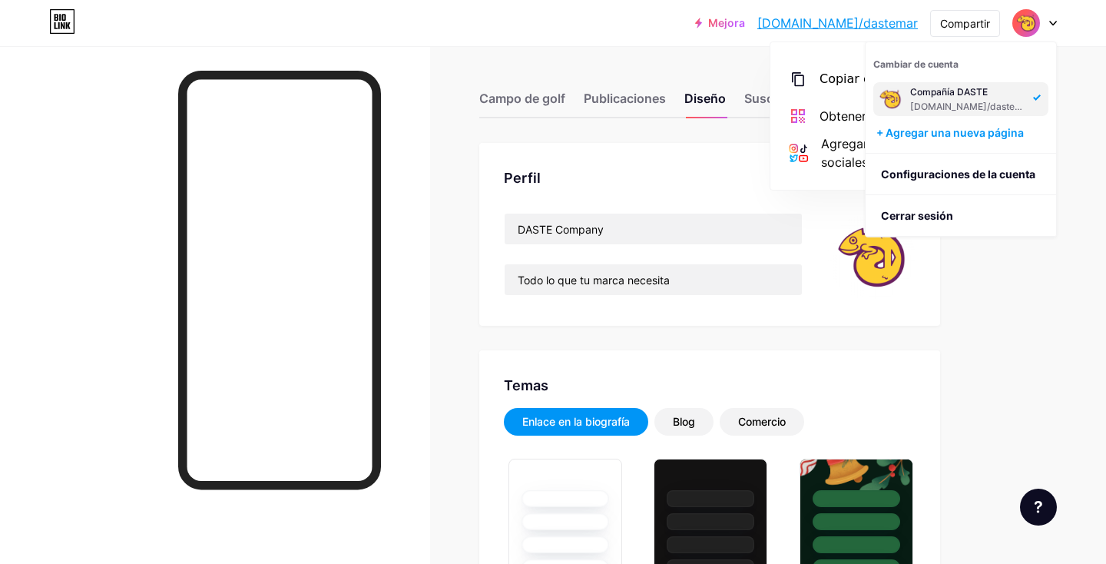
click at [1050, 23] on icon at bounding box center [1053, 23] width 8 height 5
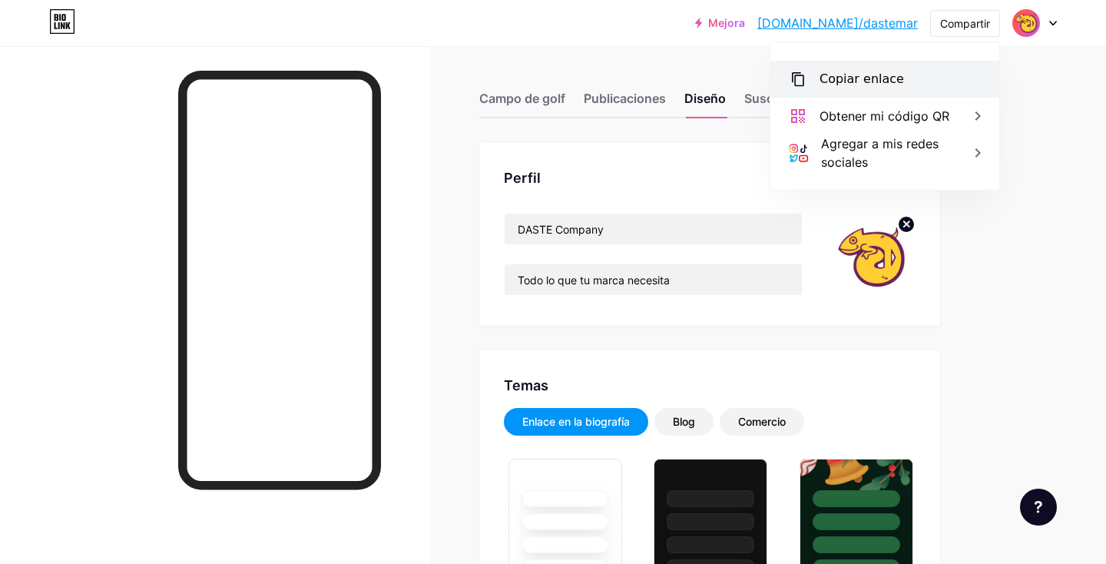
click at [864, 81] on font "Copiar enlace" at bounding box center [861, 78] width 84 height 15
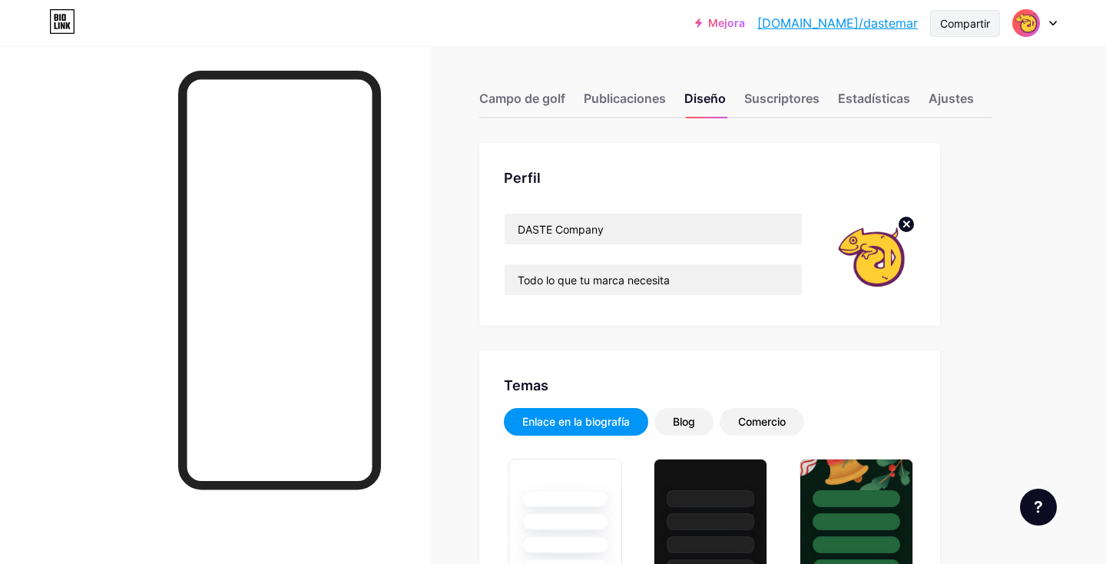
click at [957, 21] on font "Compartir" at bounding box center [965, 23] width 50 height 13
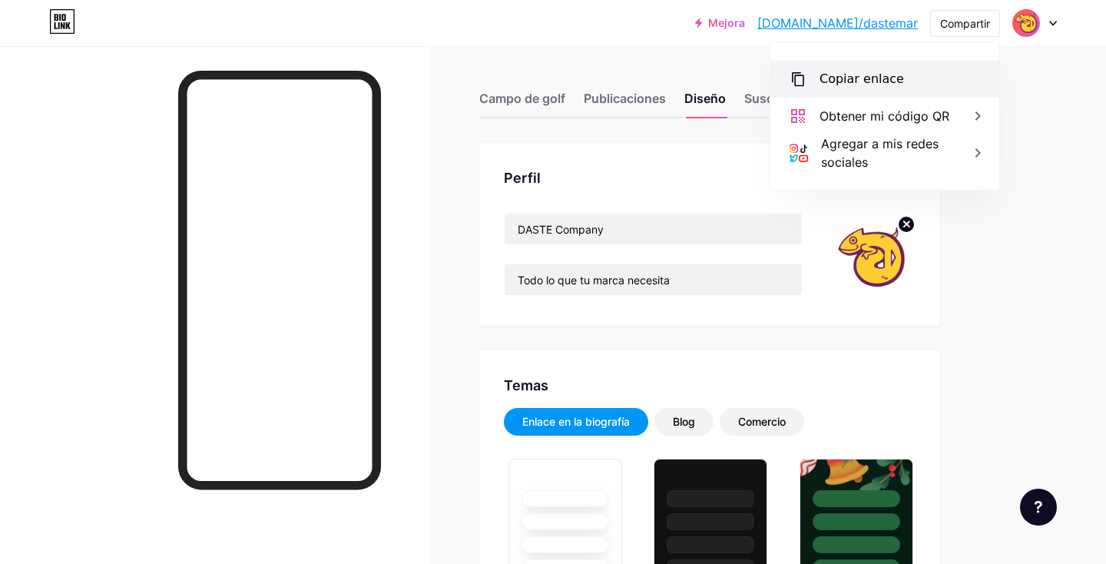
click at [884, 74] on font "Copiar enlace" at bounding box center [861, 78] width 84 height 15
